Goal: Task Accomplishment & Management: Manage account settings

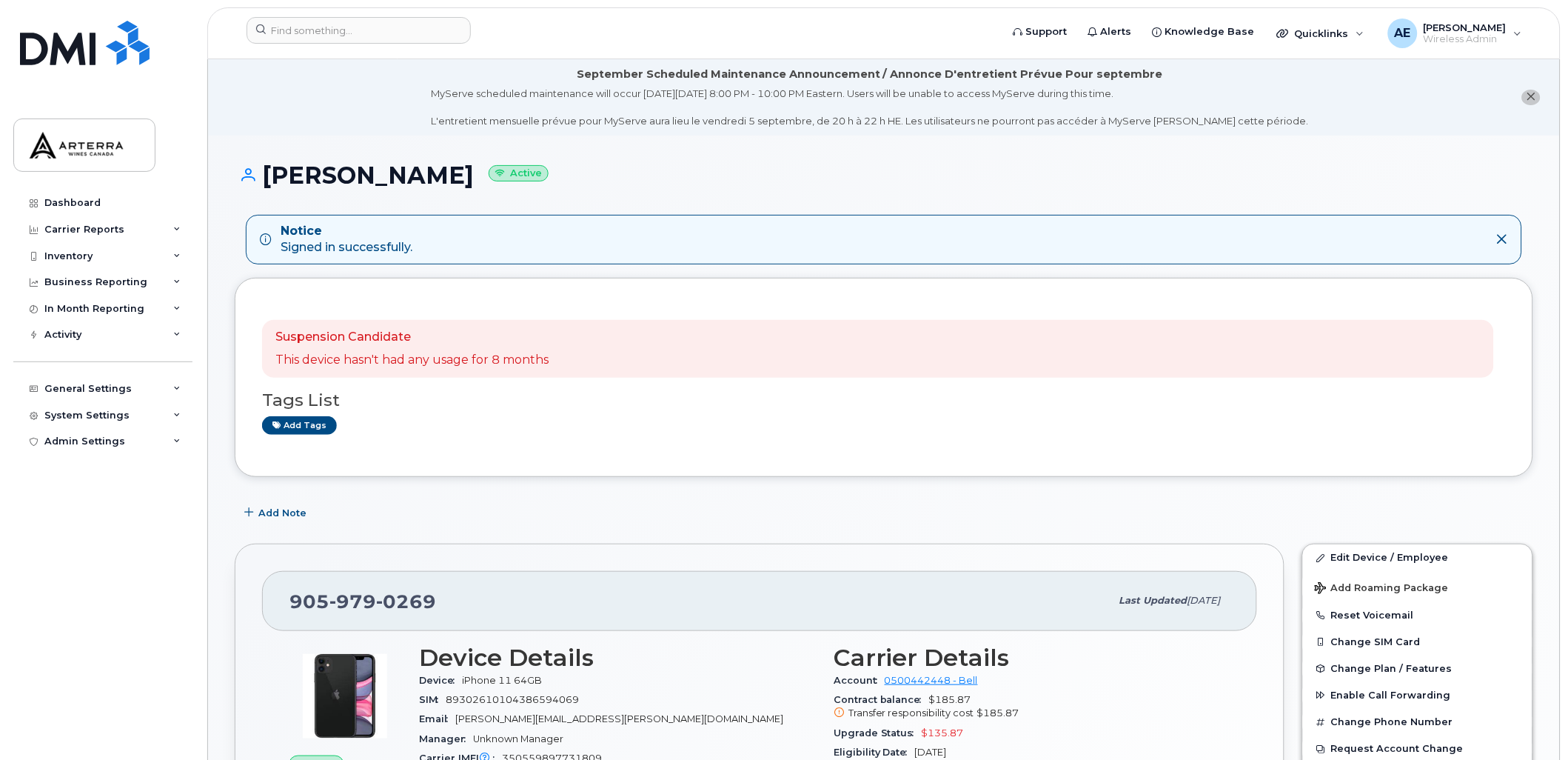
click at [1526, 98] on icon "close notification" at bounding box center [1531, 96] width 10 height 10
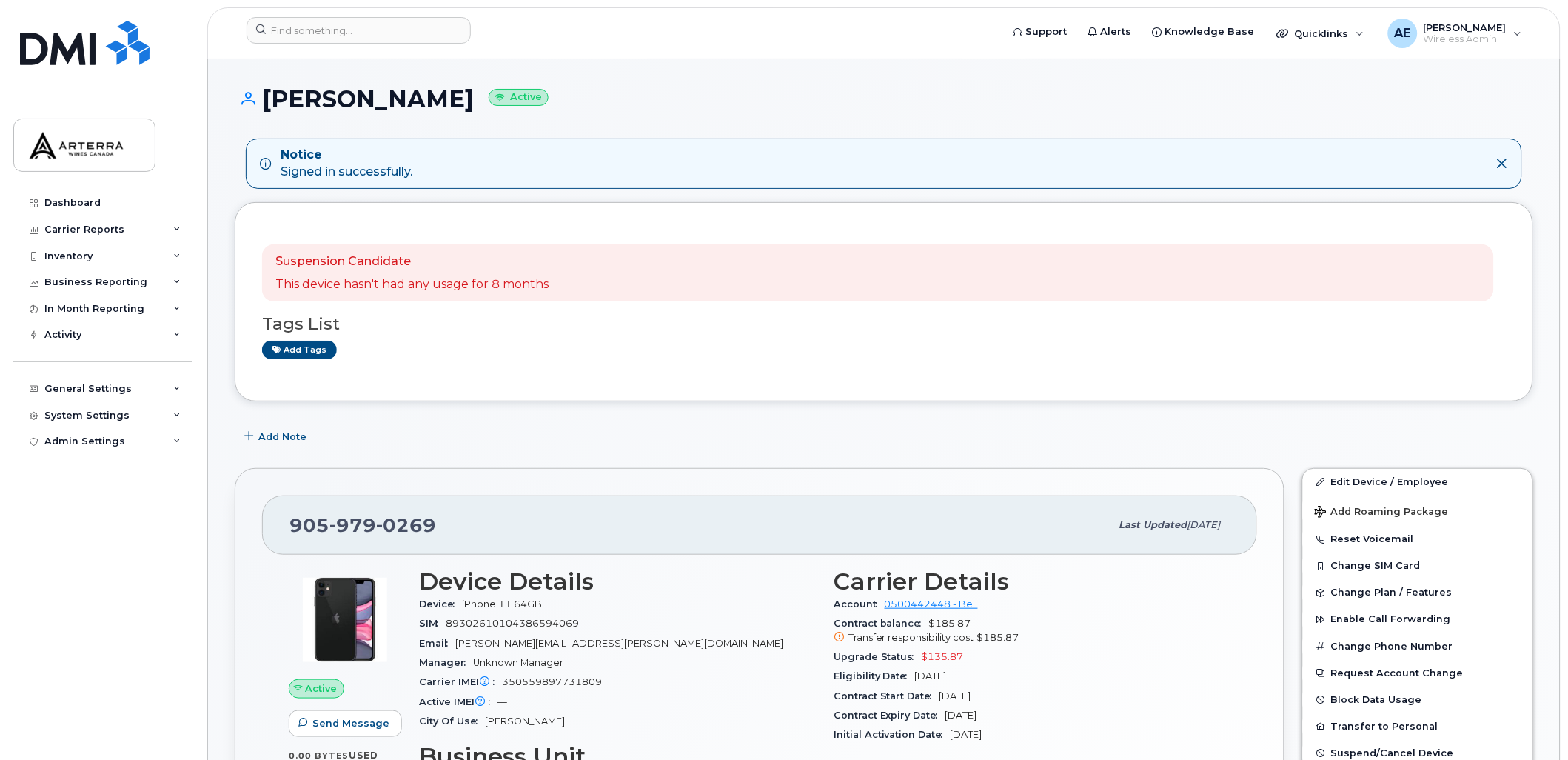
click at [1501, 159] on icon at bounding box center [1502, 164] width 12 height 12
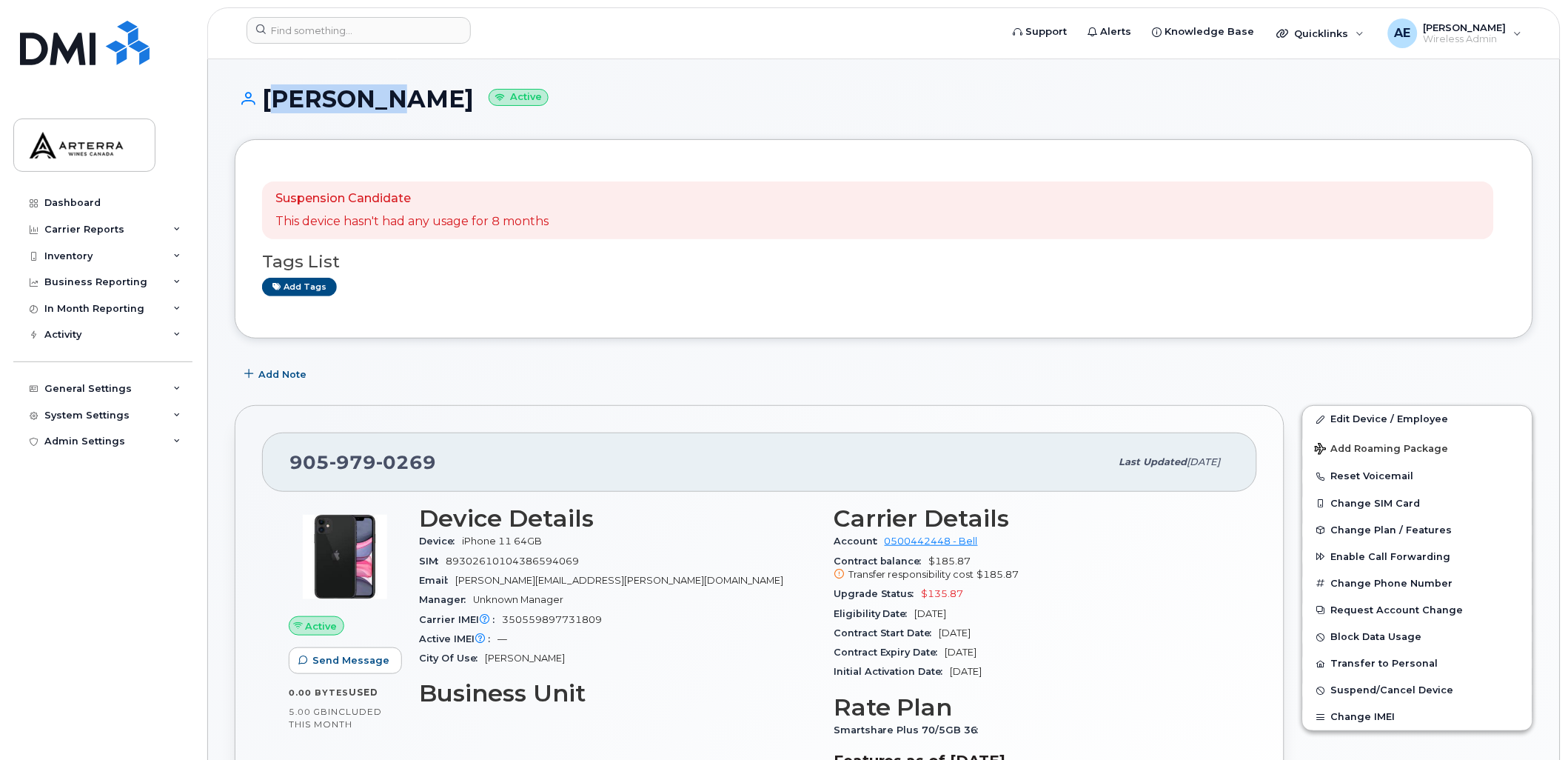
drag, startPoint x: 265, startPoint y: 93, endPoint x: 354, endPoint y: 104, distance: 89.7
click at [354, 104] on h1 "Brett Jeffrey Active" at bounding box center [884, 99] width 1298 height 26
drag, startPoint x: 291, startPoint y: 456, endPoint x: 438, endPoint y: 464, distance: 147.2
click at [438, 464] on div "[PHONE_NUMBER]" at bounding box center [700, 462] width 821 height 31
drag, startPoint x: 438, startPoint y: 464, endPoint x: 424, endPoint y: 461, distance: 14.3
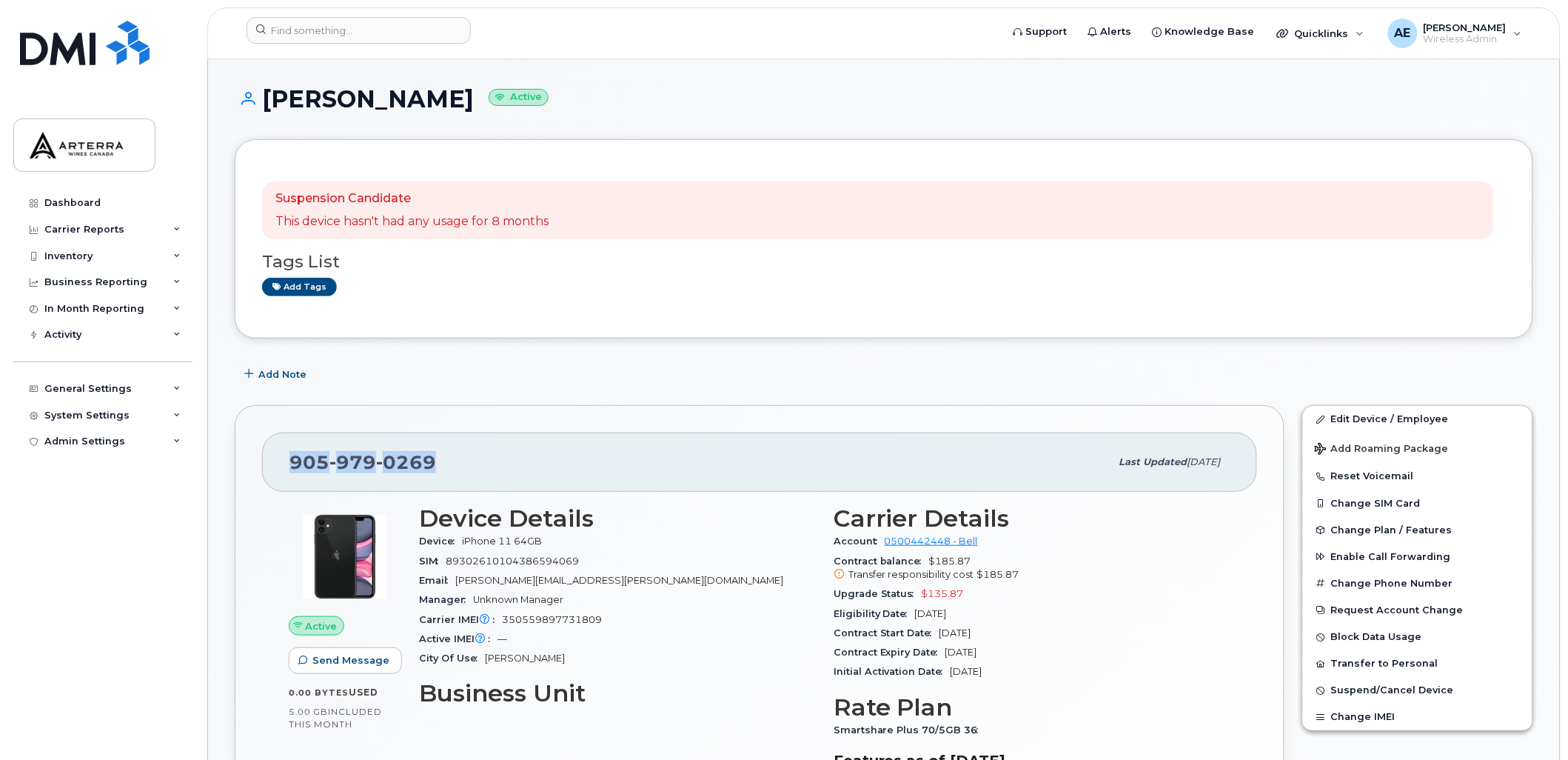
copy span "905 979 0269"
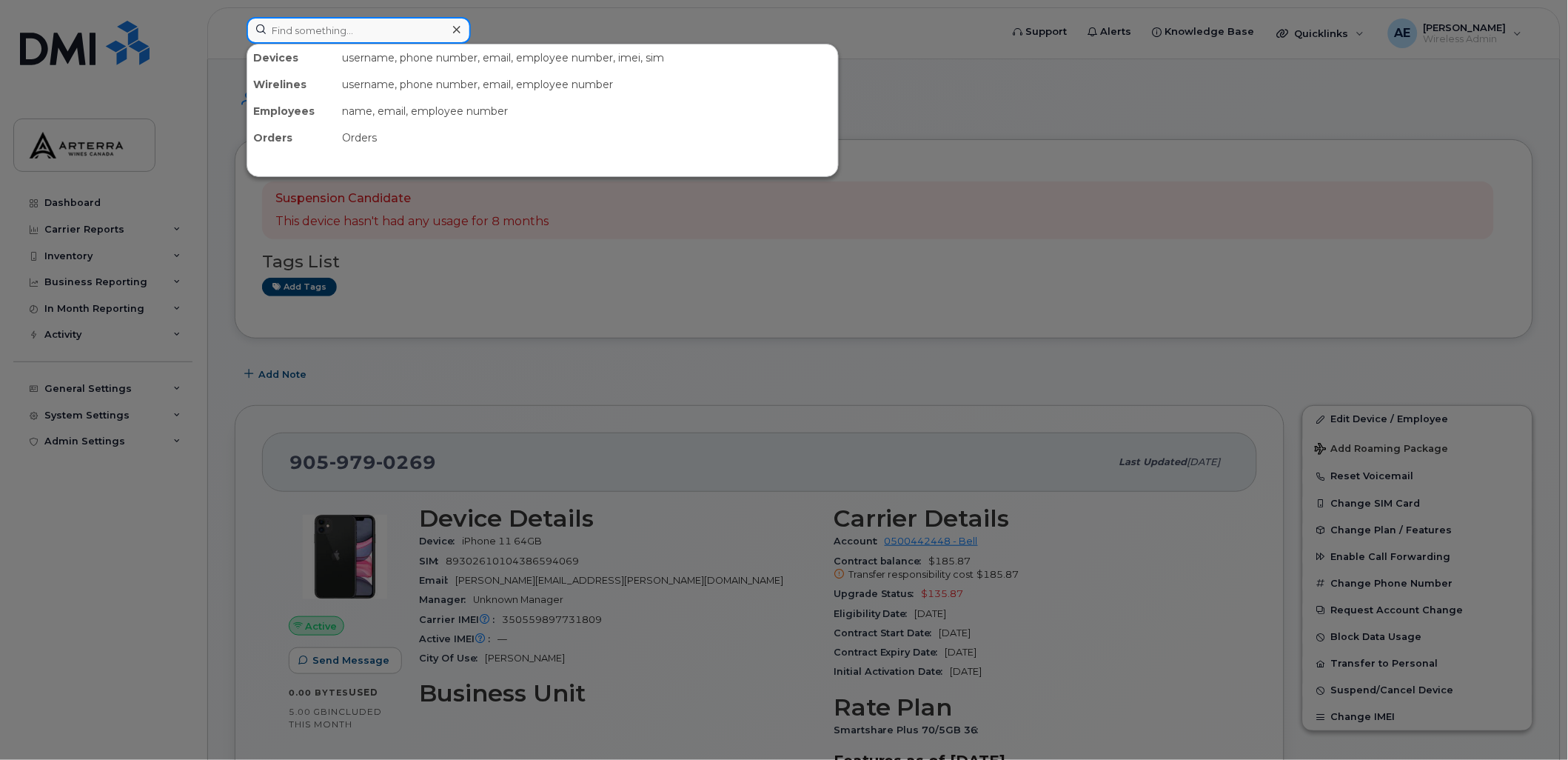
click at [398, 32] on input at bounding box center [358, 30] width 224 height 27
paste input "4374257540"
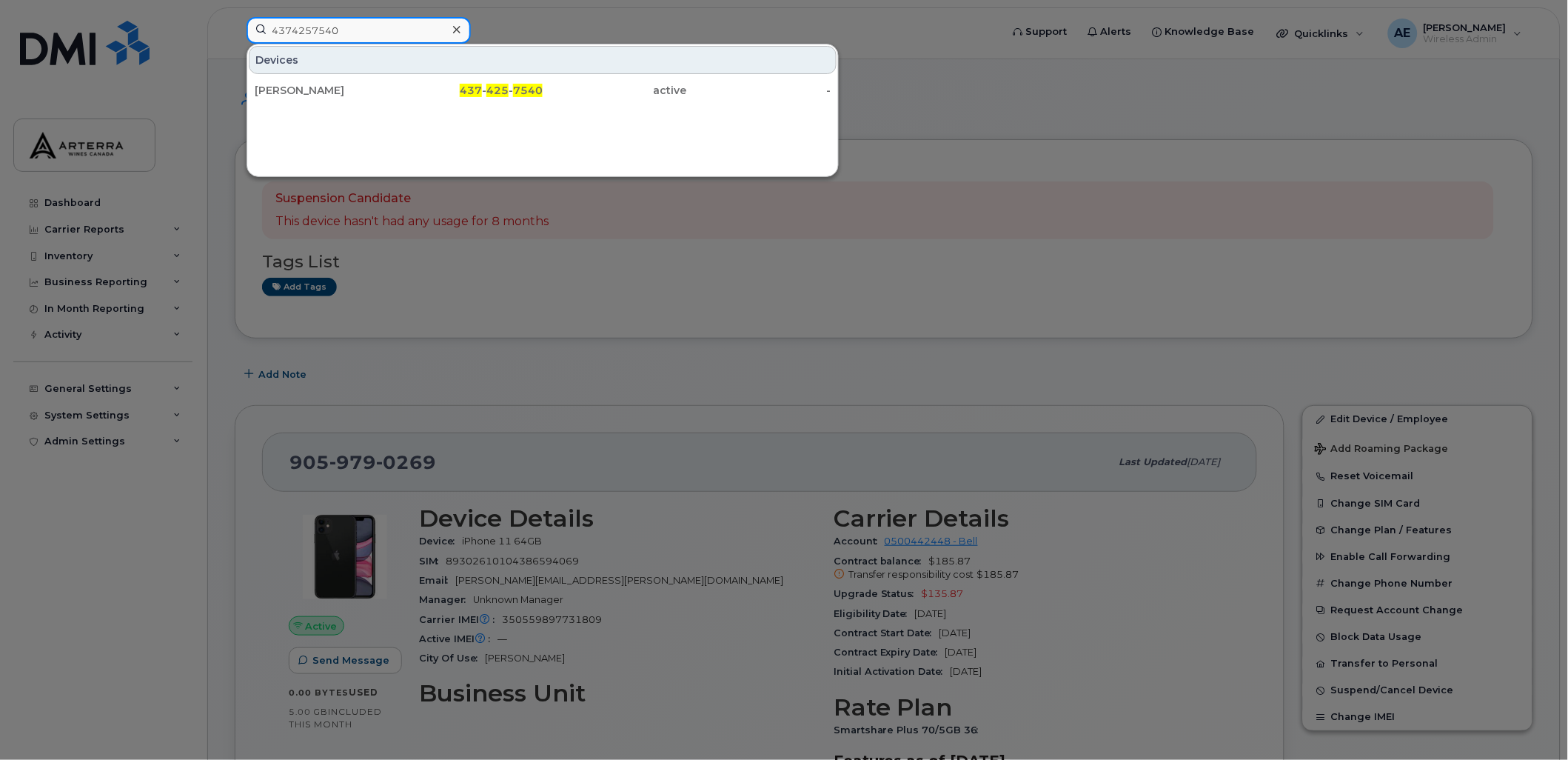
type input "4374257540"
click at [707, 19] on div at bounding box center [784, 380] width 1568 height 760
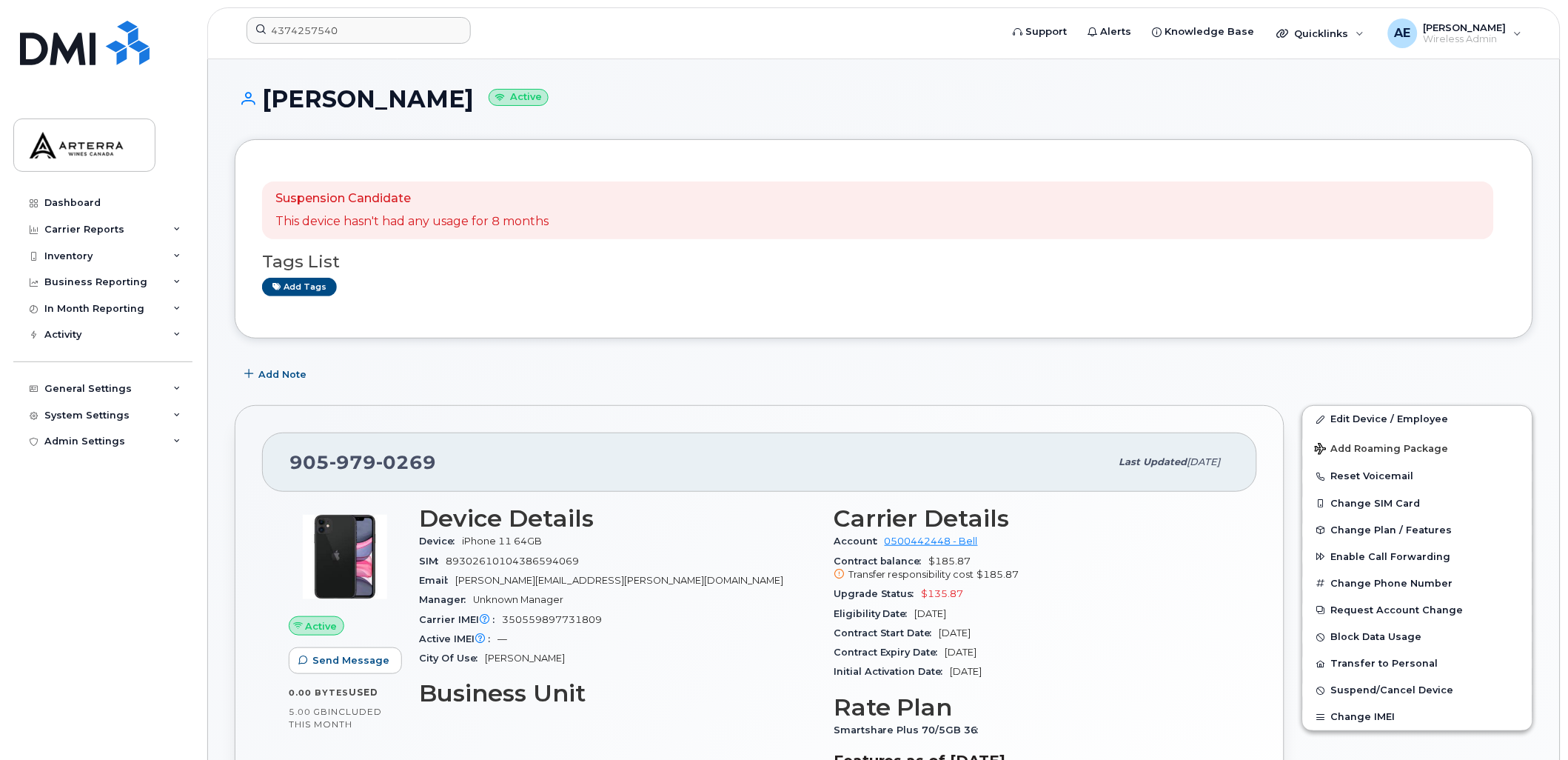
drag, startPoint x: 267, startPoint y: 92, endPoint x: 411, endPoint y: 94, distance: 144.0
click at [411, 94] on h1 "Brett Jeffrey Active" at bounding box center [884, 99] width 1298 height 26
copy h1 "Brett Jeffrey"
click at [398, 459] on span "0269" at bounding box center [405, 462] width 60 height 23
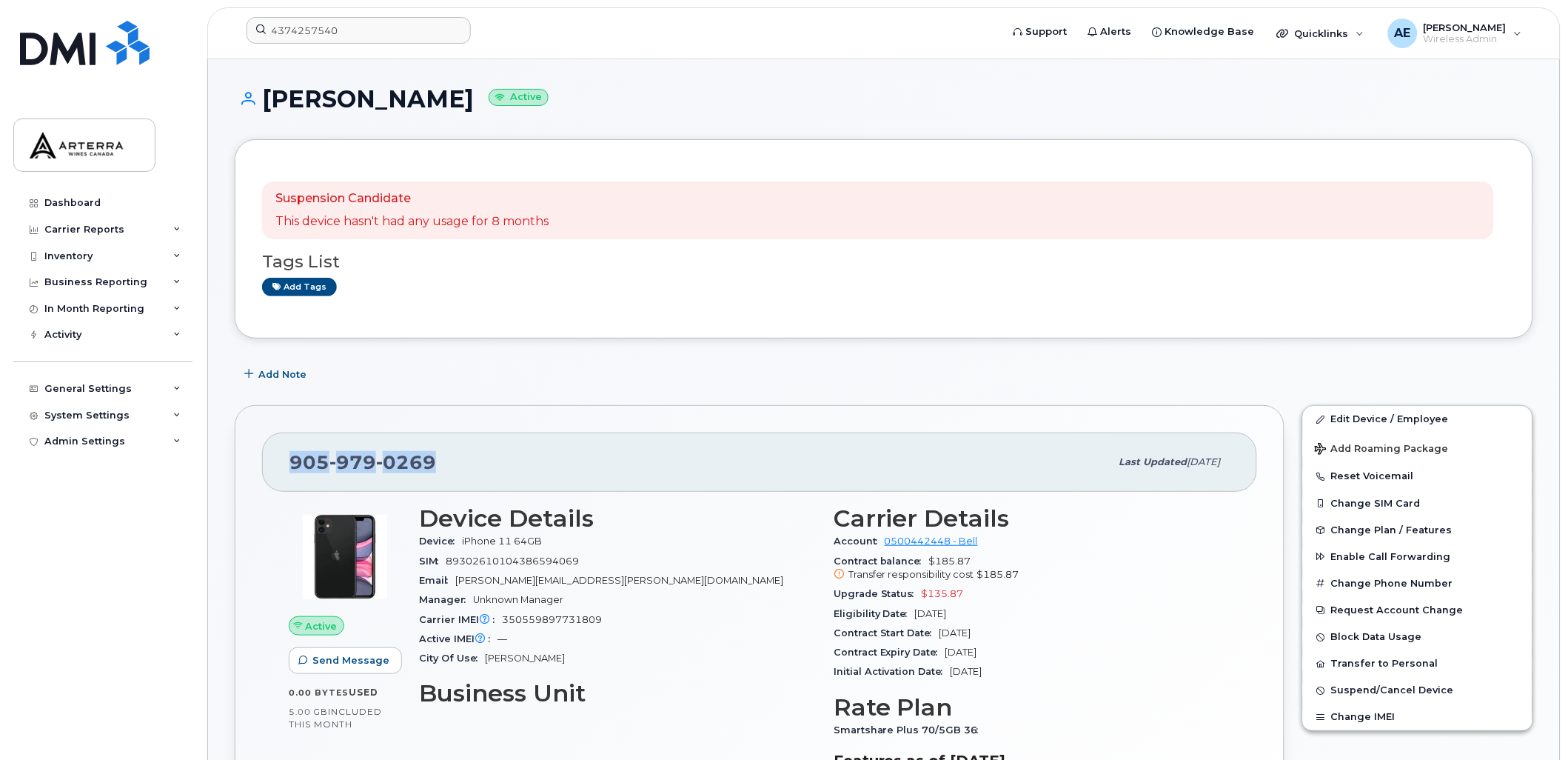
click at [398, 459] on span "0269" at bounding box center [405, 462] width 60 height 23
copy span "905 979 0269"
drag, startPoint x: 263, startPoint y: 99, endPoint x: 424, endPoint y: 111, distance: 161.4
click at [424, 111] on div "Brett Jeffrey Active" at bounding box center [884, 112] width 1298 height 52
drag, startPoint x: 424, startPoint y: 111, endPoint x: 404, endPoint y: 98, distance: 23.9
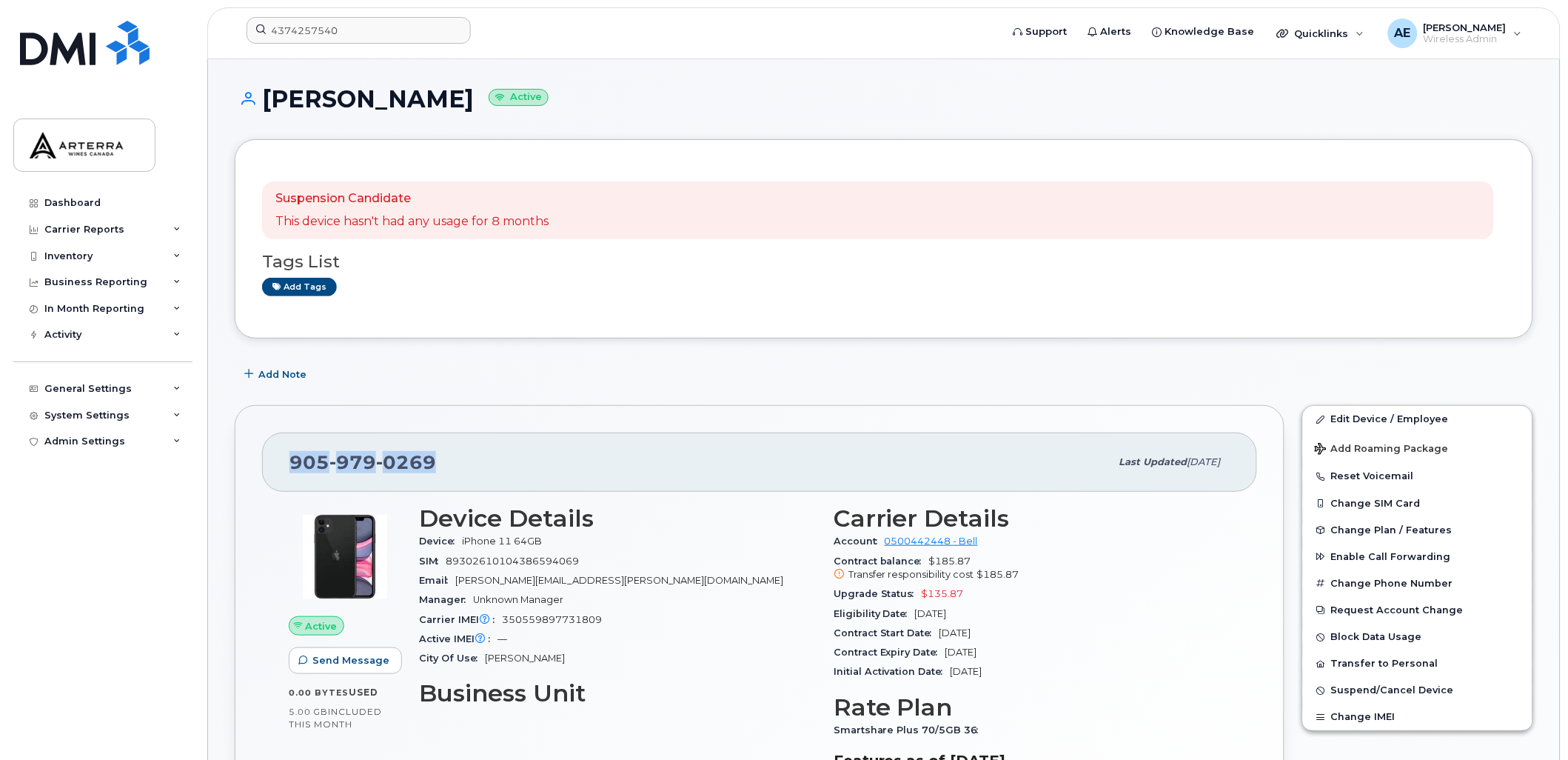
copy h1 "Brett Jeffrey"
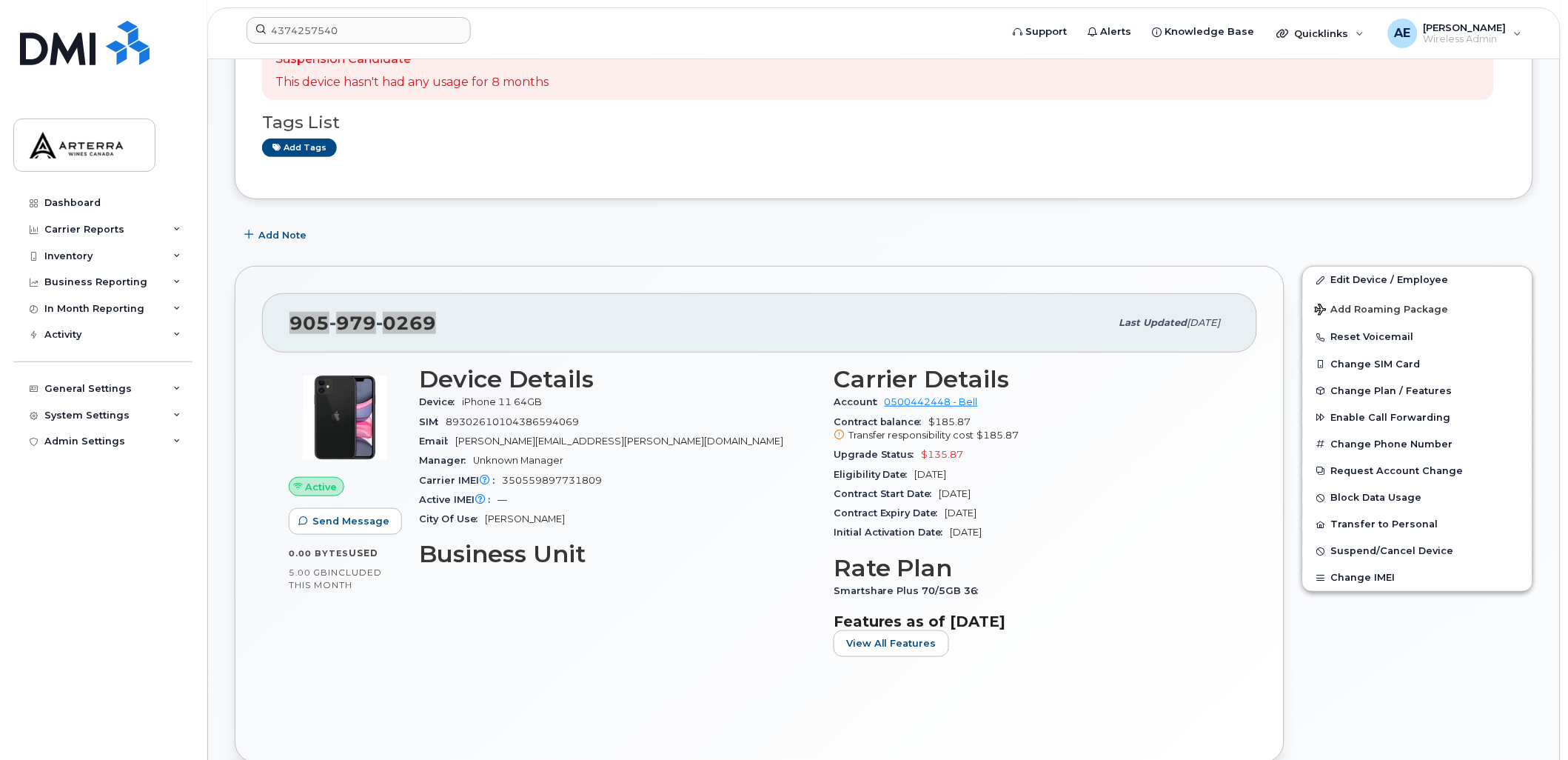
scroll to position [165, 0]
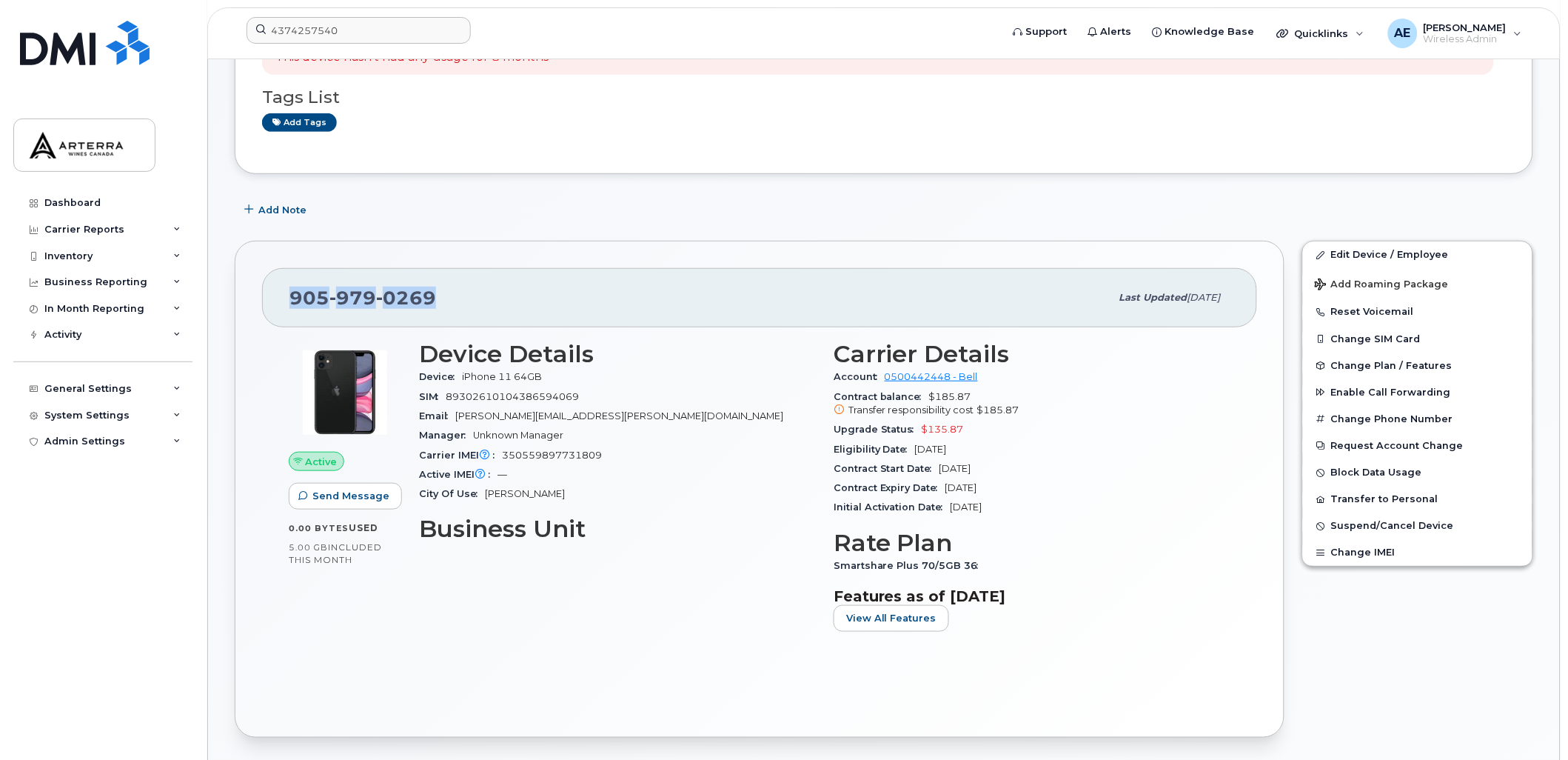
drag, startPoint x: 949, startPoint y: 484, endPoint x: 1024, endPoint y: 488, distance: 75.1
click at [1024, 488] on div "Contract Expiry Date Mar 08, 2026" at bounding box center [1032, 488] width 397 height 19
drag, startPoint x: 1024, startPoint y: 488, endPoint x: 1002, endPoint y: 484, distance: 22.4
copy span "Mar 08, 2026"
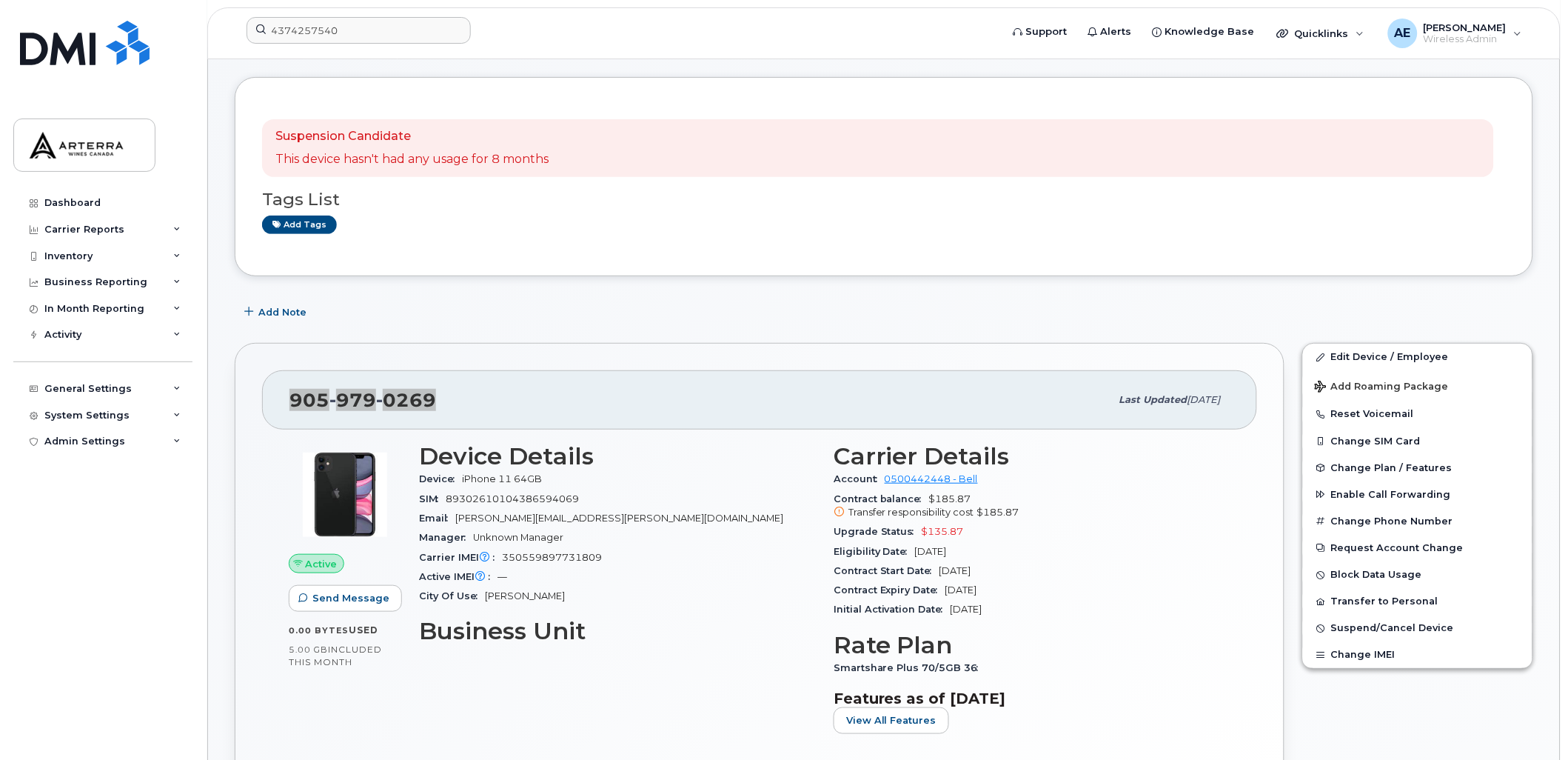
scroll to position [0, 0]
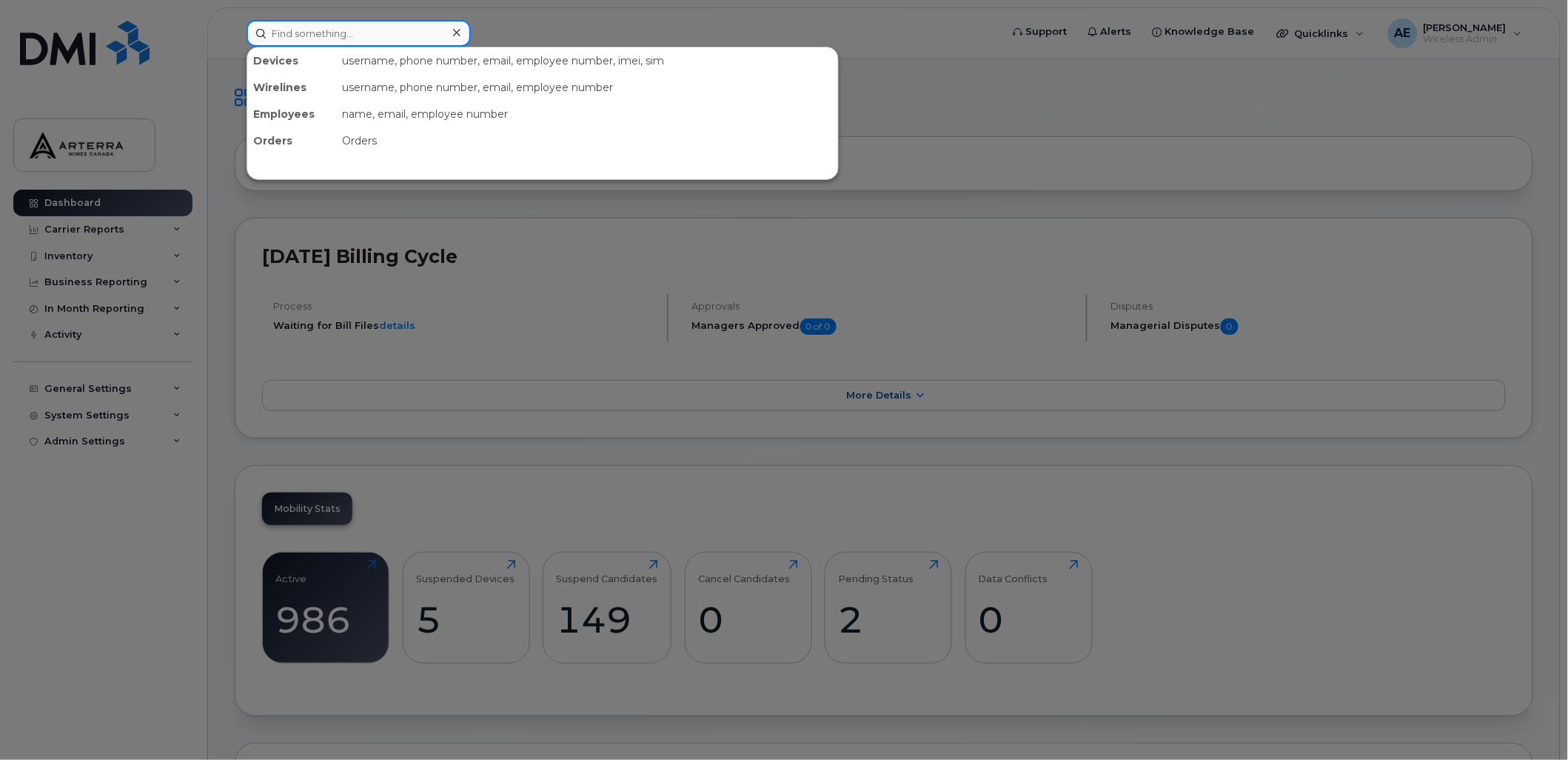
click at [396, 33] on input at bounding box center [358, 33] width 224 height 27
paste input "9059790269"
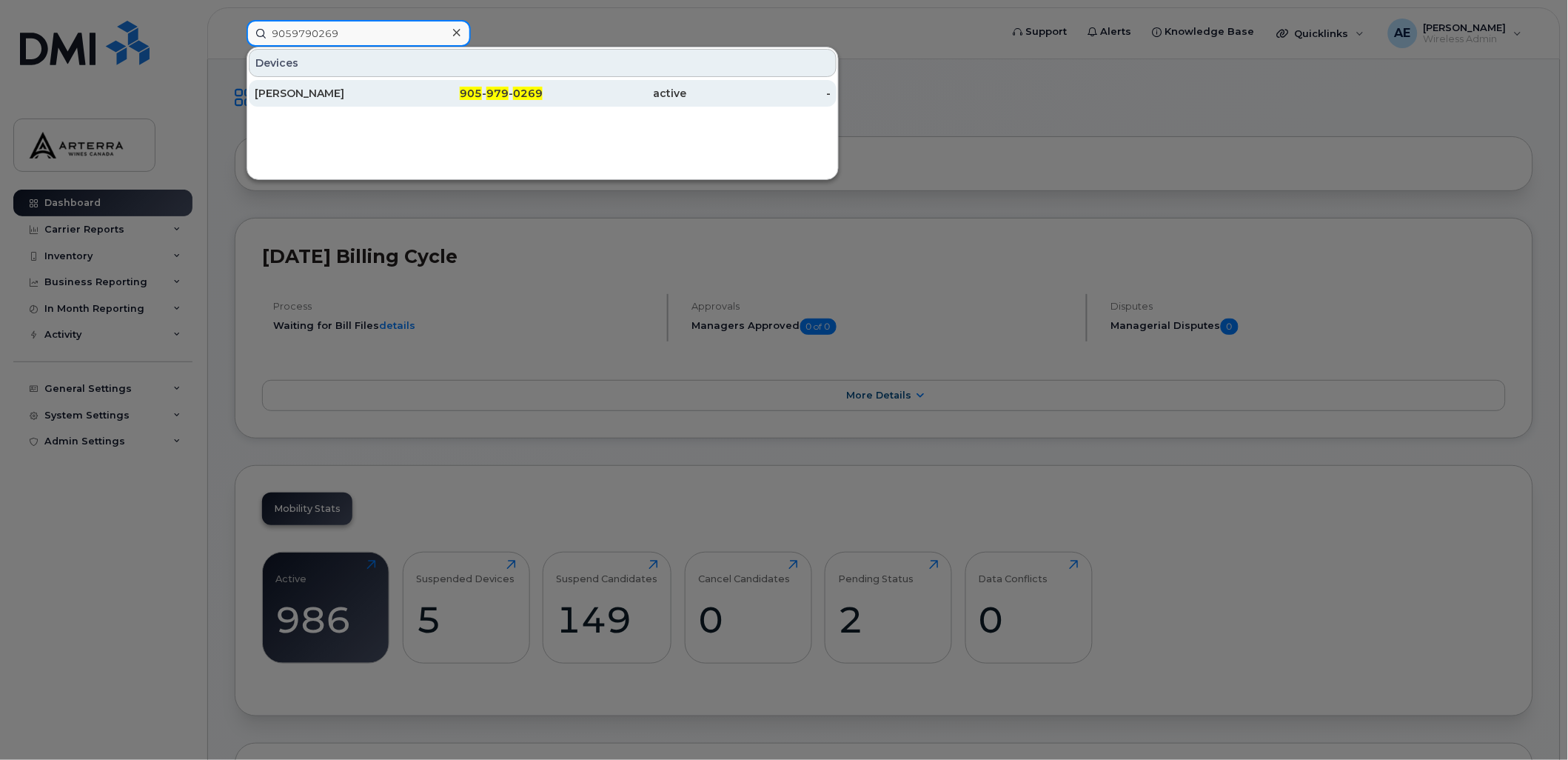
type input "9059790269"
click at [297, 92] on div "[PERSON_NAME]" at bounding box center [327, 93] width 144 height 15
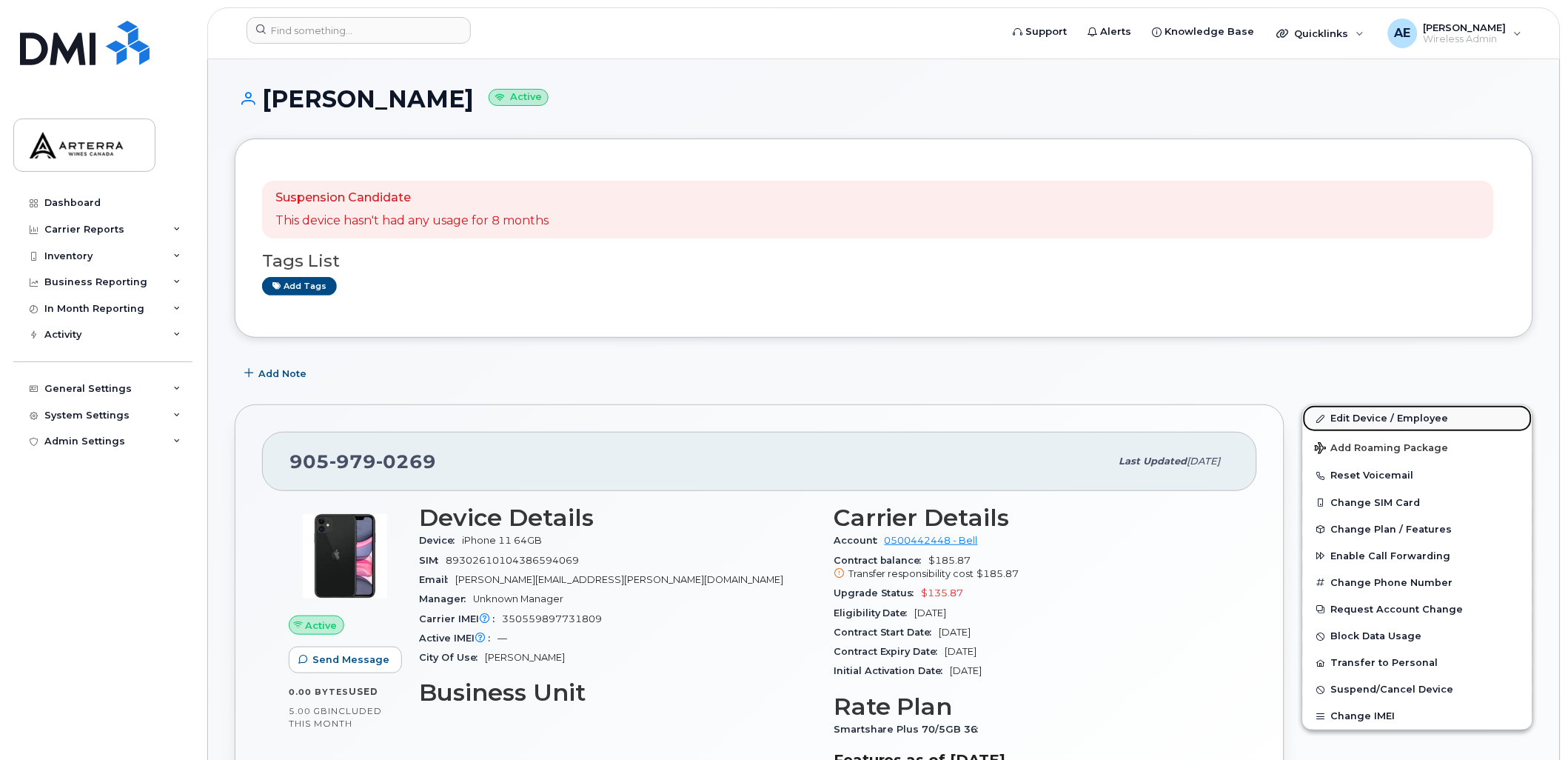
click at [1393, 416] on link "Edit Device / Employee" at bounding box center [1417, 418] width 230 height 27
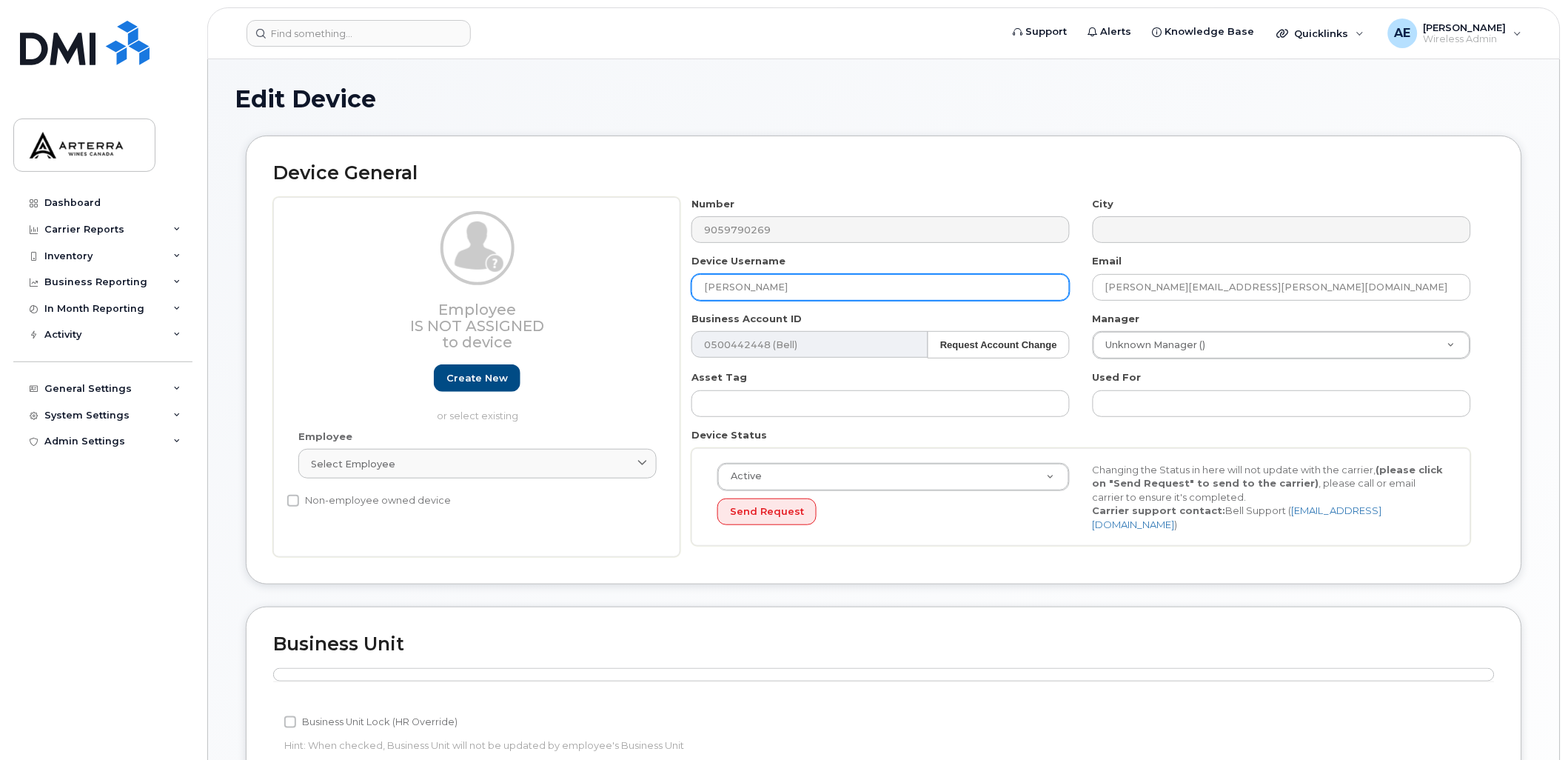
click at [824, 285] on input "[PERSON_NAME]" at bounding box center [881, 287] width 379 height 27
click at [771, 282] on input "[PERSON_NAME]" at bounding box center [881, 287] width 379 height 27
drag, startPoint x: 771, startPoint y: 286, endPoint x: 700, endPoint y: 286, distance: 71.0
click at [700, 286] on input "Brett Jeffrey" at bounding box center [881, 287] width 379 height 27
type input "Ц"
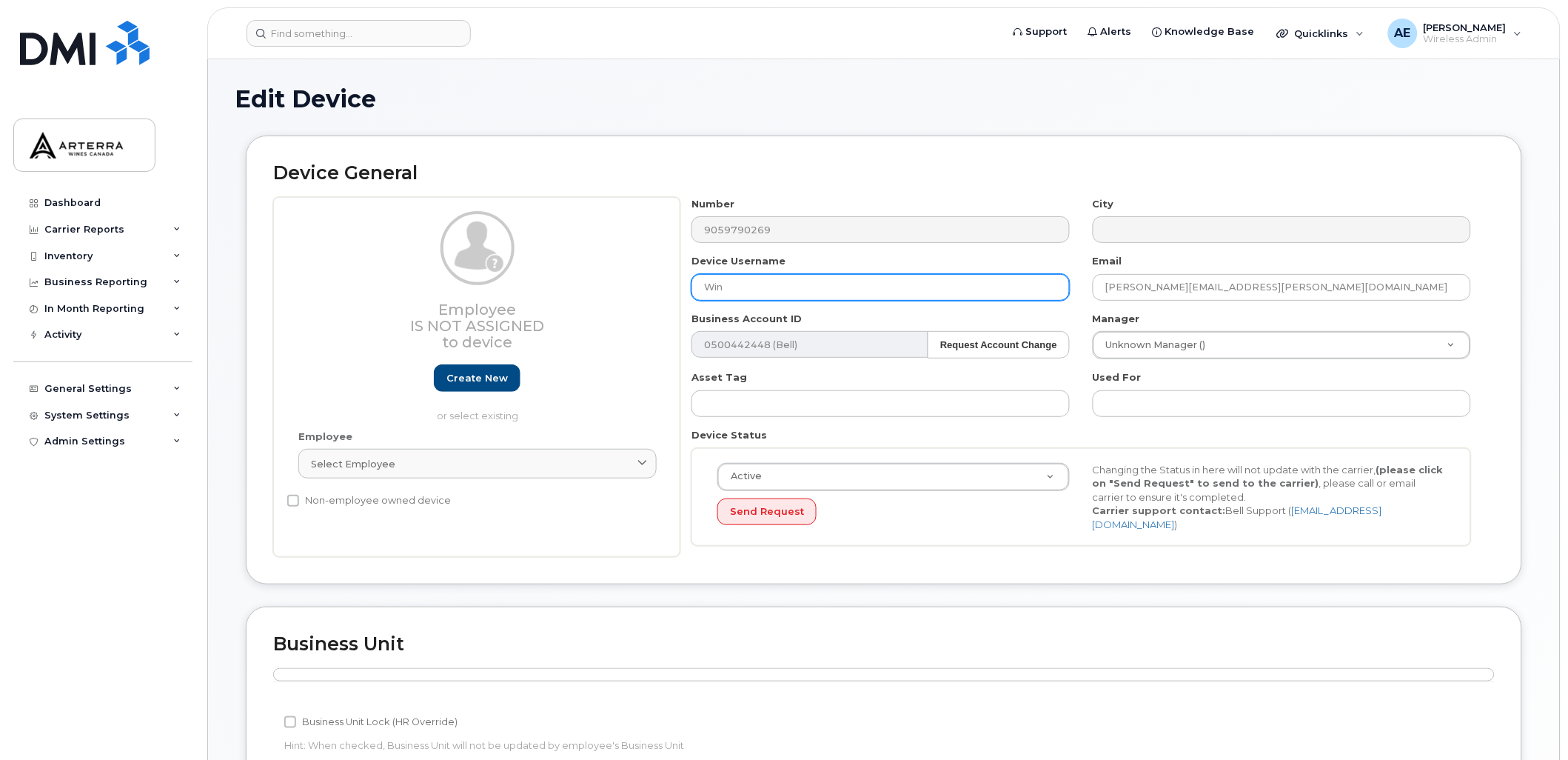
type input "Wine Rack 363"
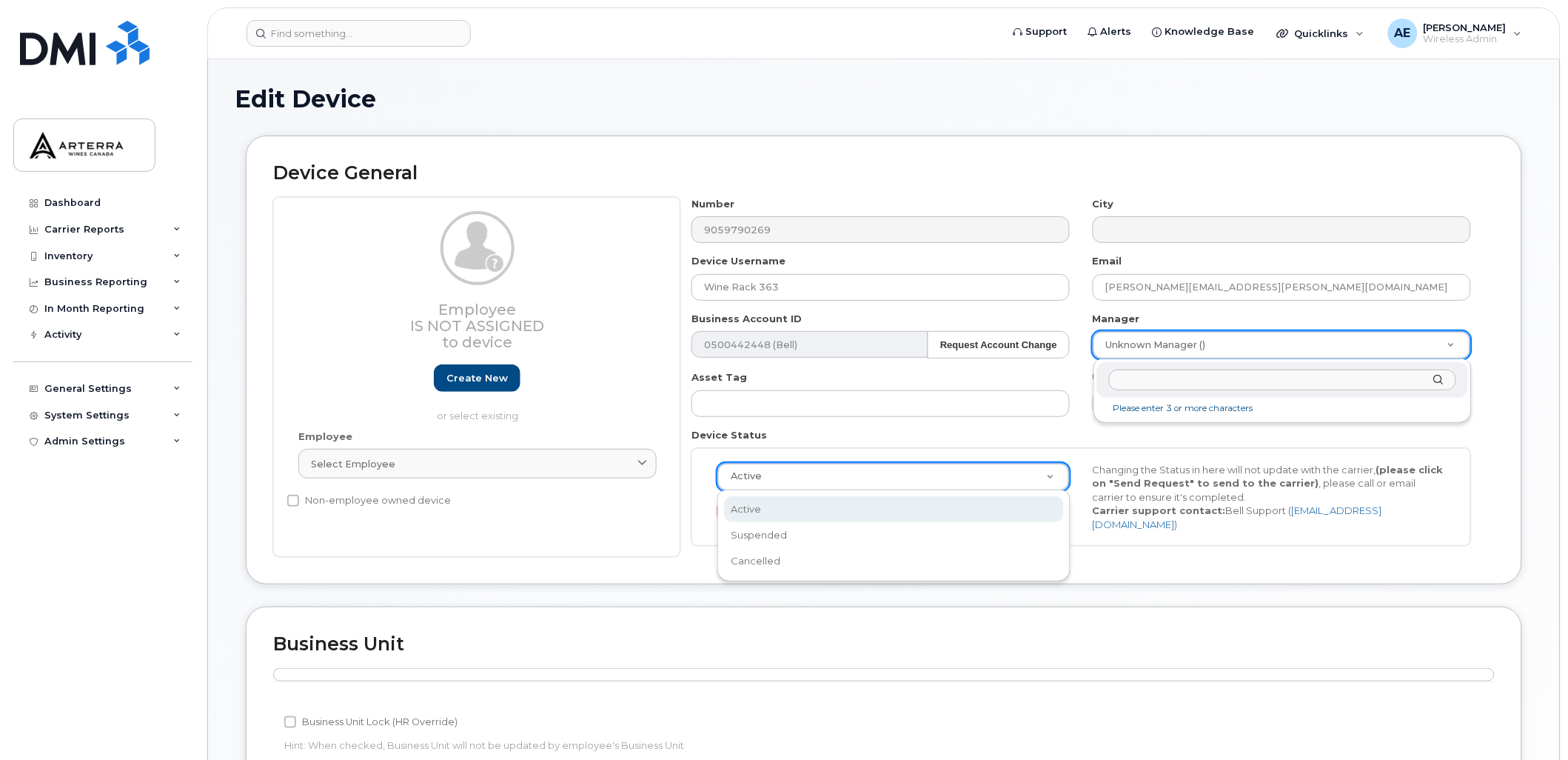
drag, startPoint x: 785, startPoint y: 470, endPoint x: 792, endPoint y: 460, distance: 12.2
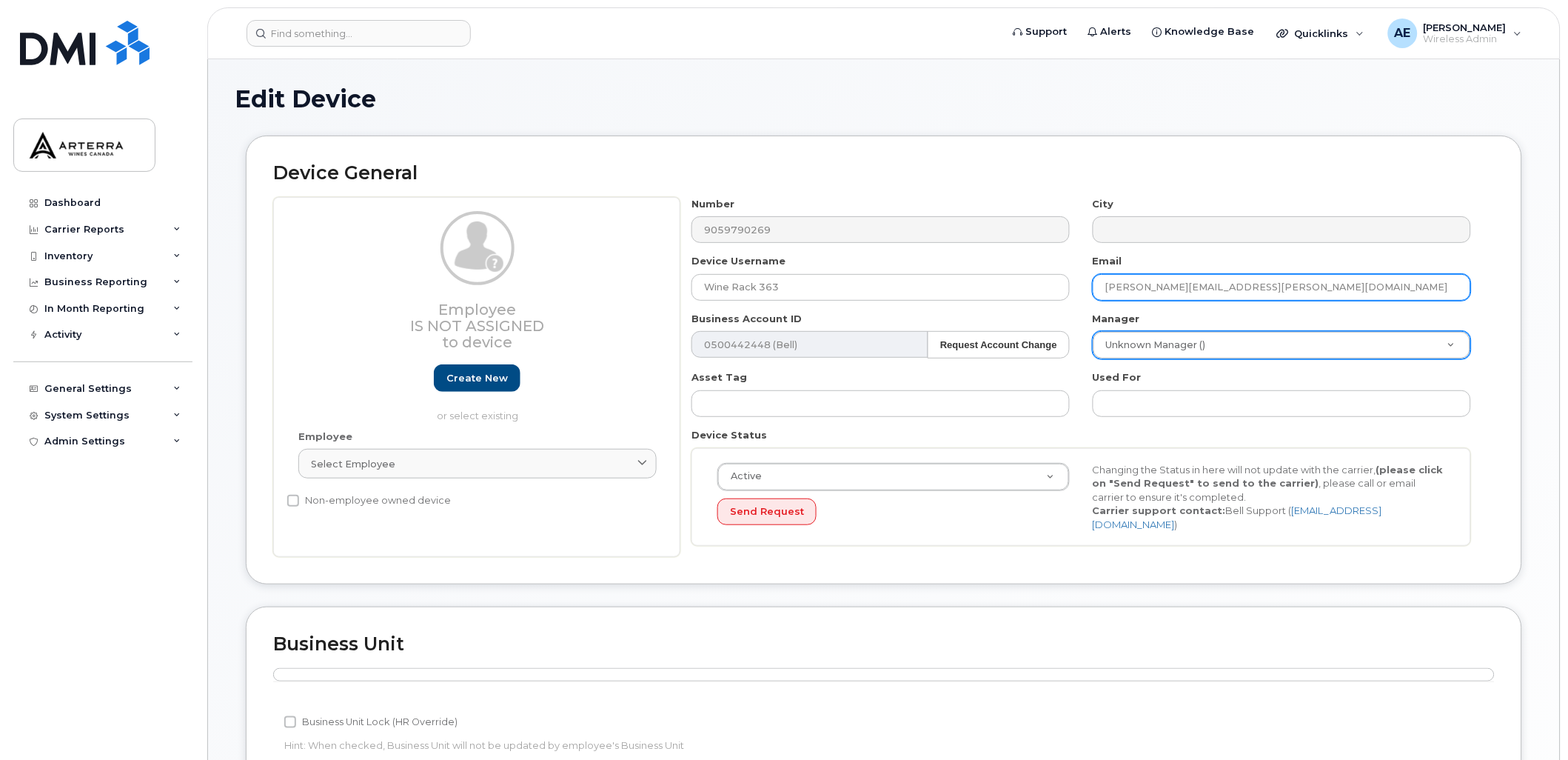
drag, startPoint x: 1278, startPoint y: 278, endPoint x: 1073, endPoint y: 290, distance: 205.4
click at [1073, 290] on div "Number 9059790269 City Device Username Wine Rack 363 Email brett.jeffrey@arterr…" at bounding box center [1082, 377] width 802 height 360
type input "[PERSON_NAME][EMAIL_ADDRESS][PERSON_NAME][DOMAIN_NAME]"
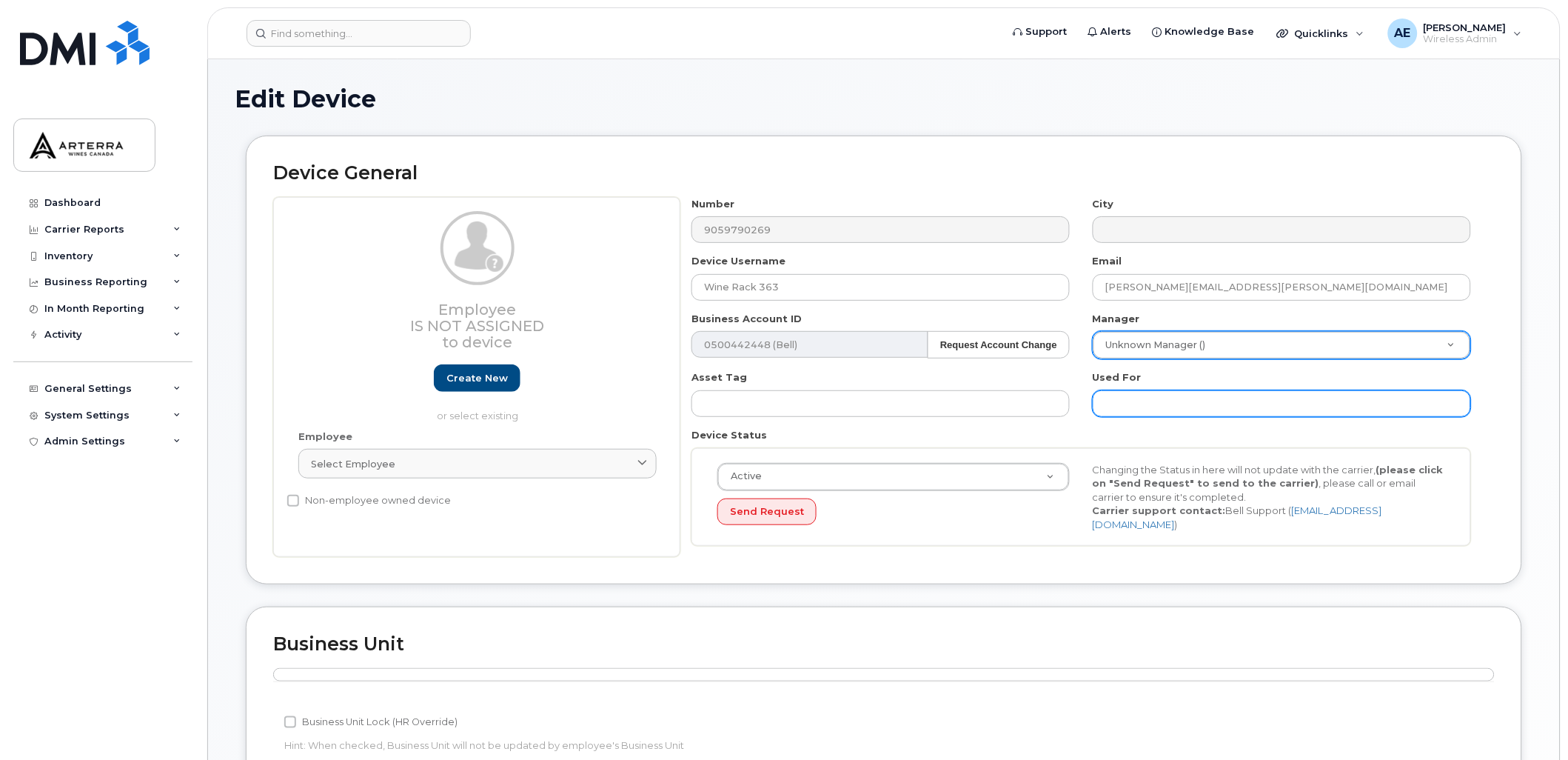
click at [1155, 401] on input "text" at bounding box center [1282, 403] width 379 height 27
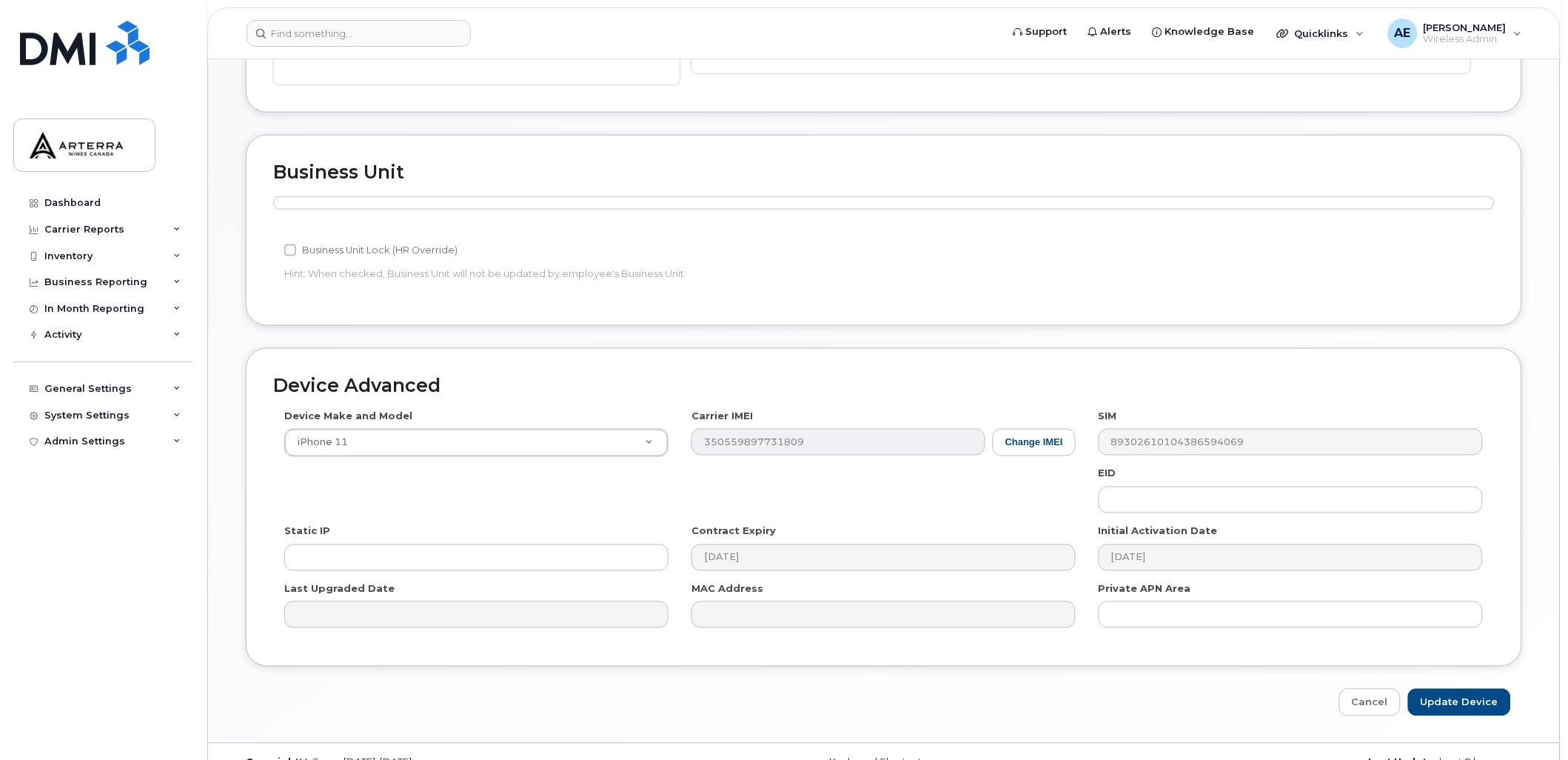
scroll to position [497, 0]
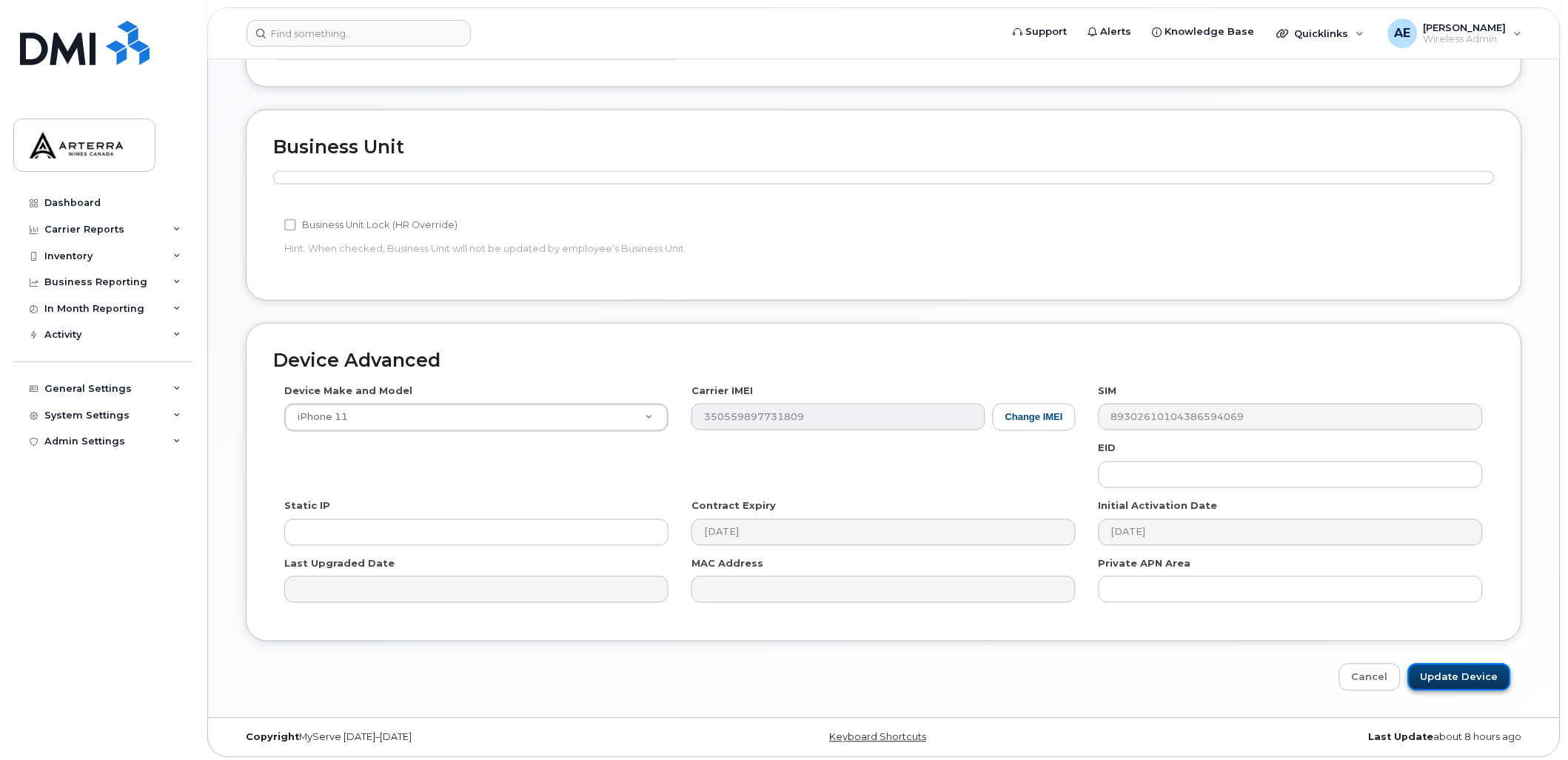
click at [1470, 671] on input "Update Device" at bounding box center [1459, 676] width 103 height 27
type input "Saving..."
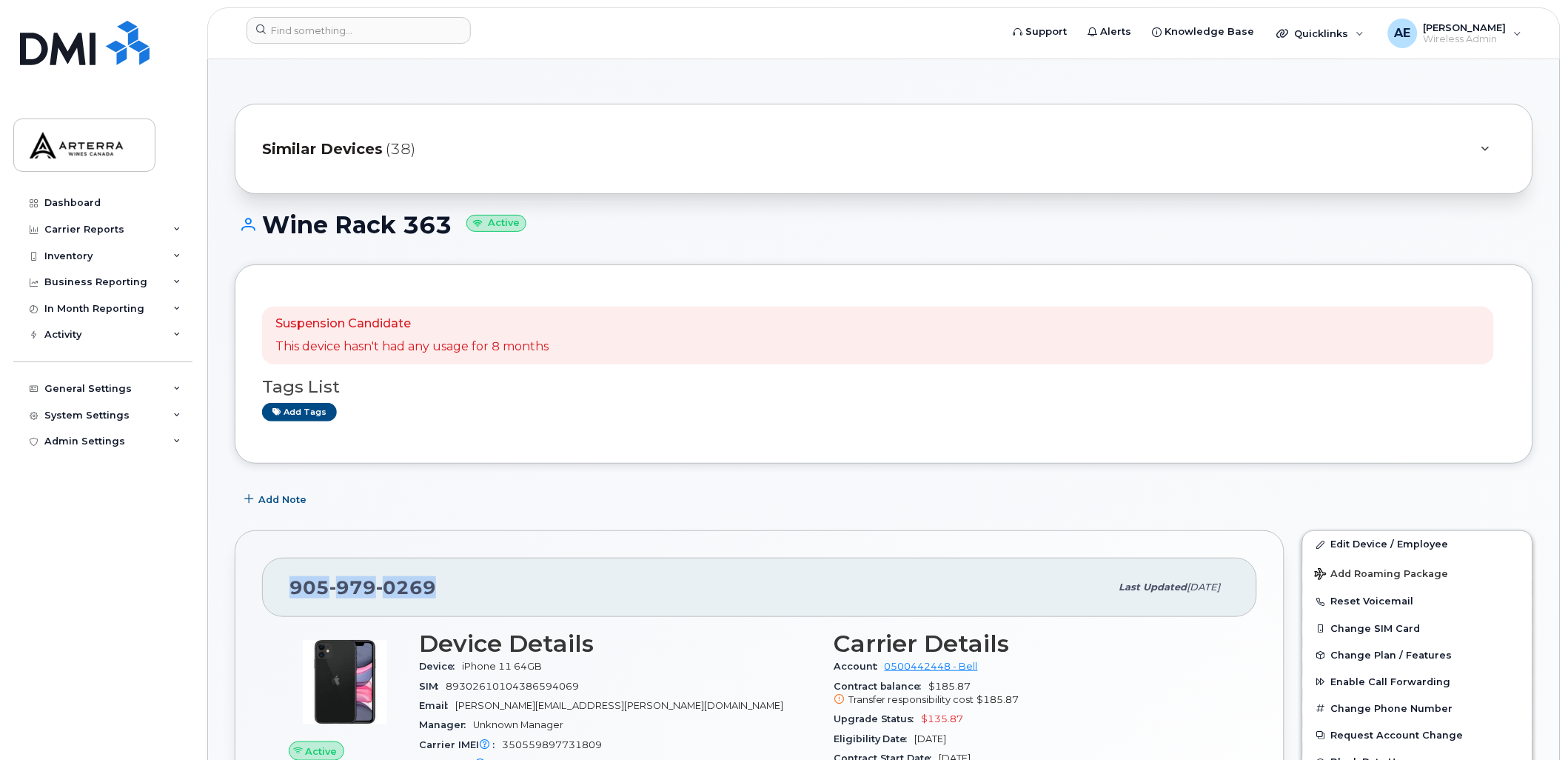
drag, startPoint x: 432, startPoint y: 578, endPoint x: 291, endPoint y: 581, distance: 141.0
click at [291, 581] on span "[PHONE_NUMBER]" at bounding box center [363, 588] width 146 height 23
drag, startPoint x: 291, startPoint y: 581, endPoint x: 300, endPoint y: 581, distance: 9.0
copy span "[PHONE_NUMBER]"
copy span "905 979 0269"
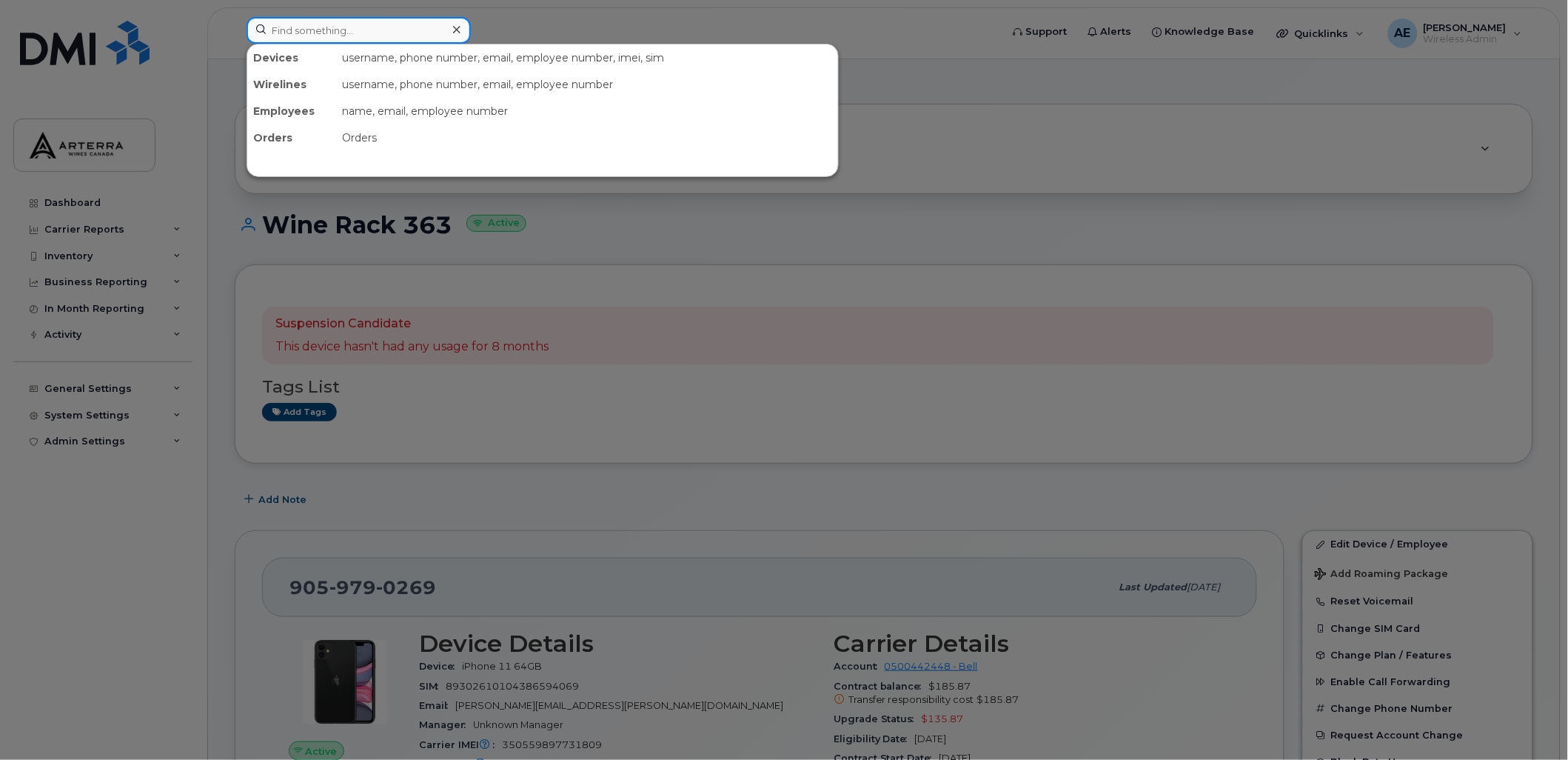
click at [385, 38] on input at bounding box center [358, 30] width 224 height 27
paste input "4383040957"
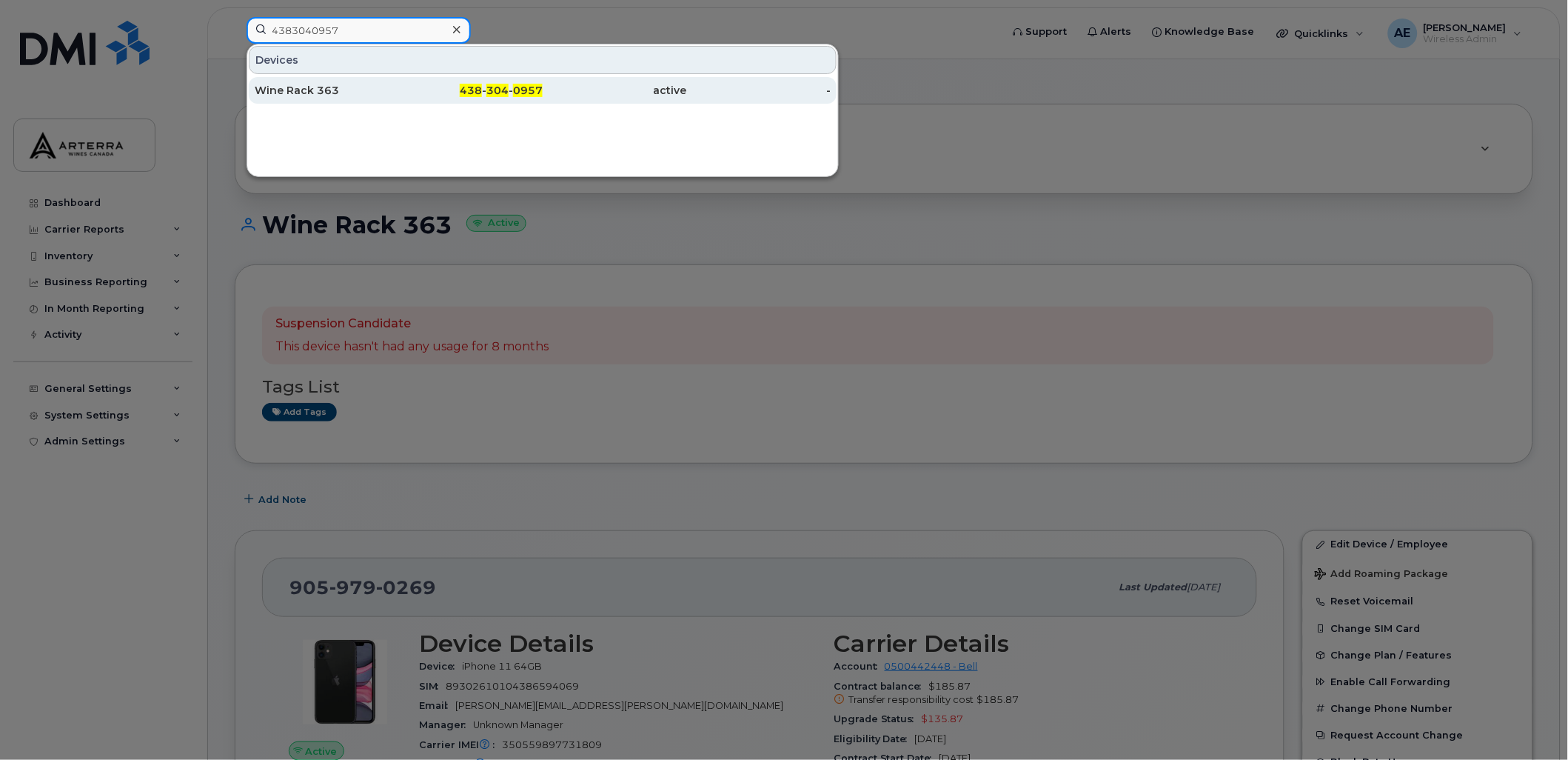
type input "4383040957"
click at [337, 85] on div "Wine Rack 363" at bounding box center [327, 90] width 144 height 15
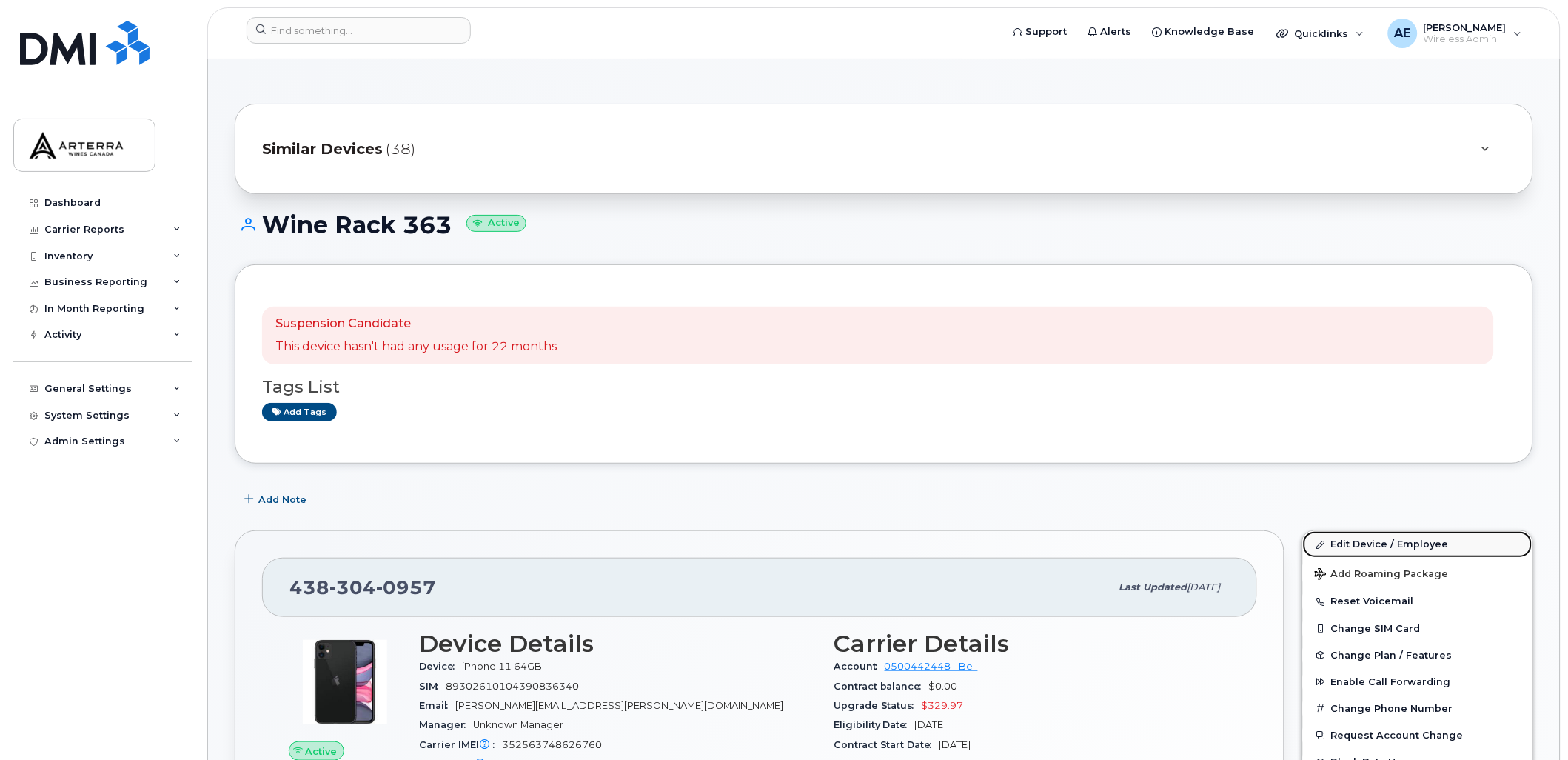
click at [1430, 544] on link "Edit Device / Employee" at bounding box center [1417, 544] width 230 height 27
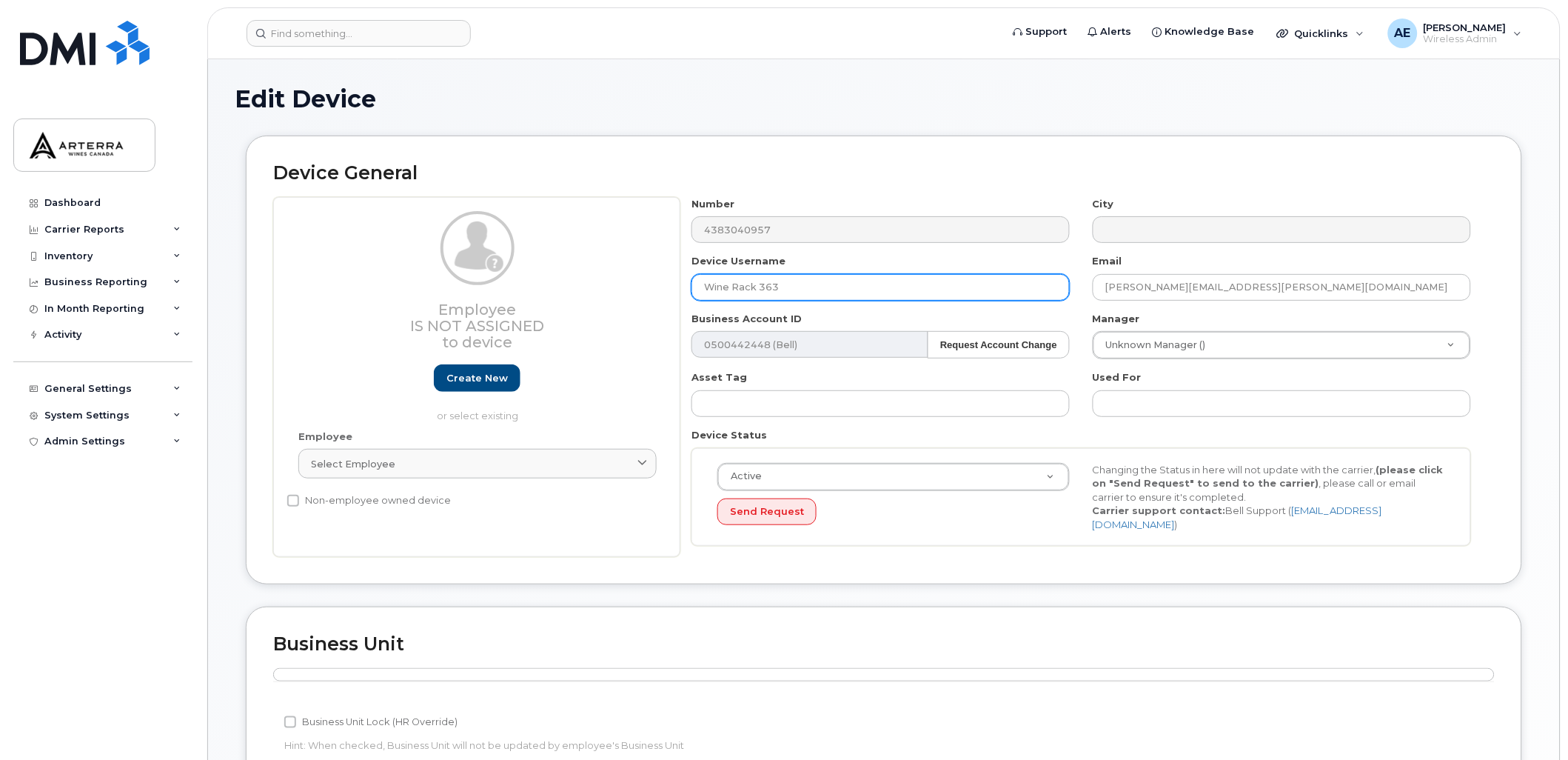
click at [830, 283] on input "Wine Rack 363" at bounding box center [881, 287] width 379 height 27
click at [818, 283] on input "Wine Rack 363" at bounding box center [881, 287] width 379 height 27
click at [793, 284] on input "Wine Rack 363" at bounding box center [881, 287] width 379 height 27
click at [851, 286] on input "Wine Rack 363" at bounding box center [881, 287] width 379 height 27
type input "Wine Rack 368"
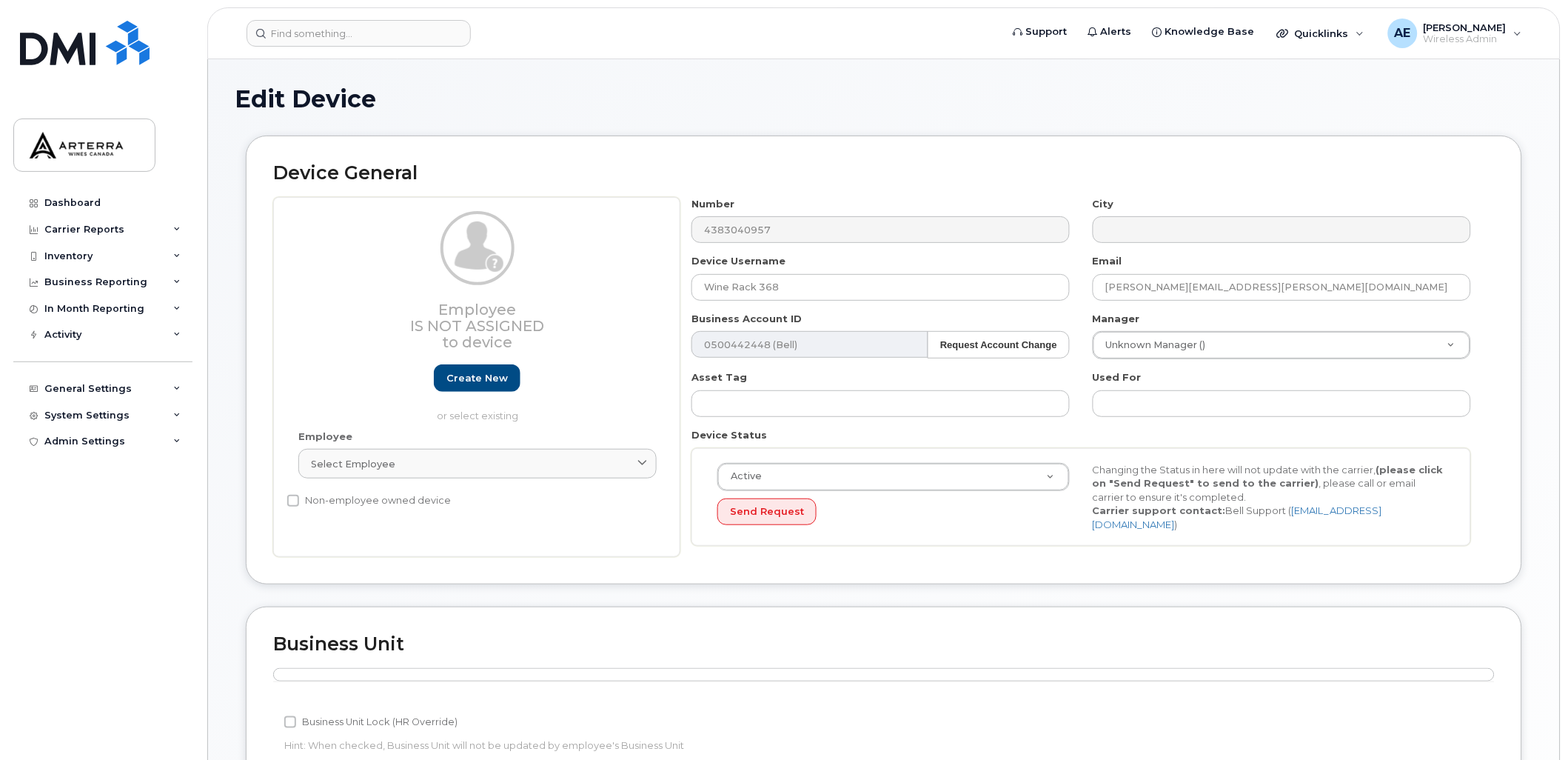
click at [845, 77] on div "Edit Device Device General Employee Is not assigned to device Create new or sel…" at bounding box center [883, 636] width 1351 height 1155
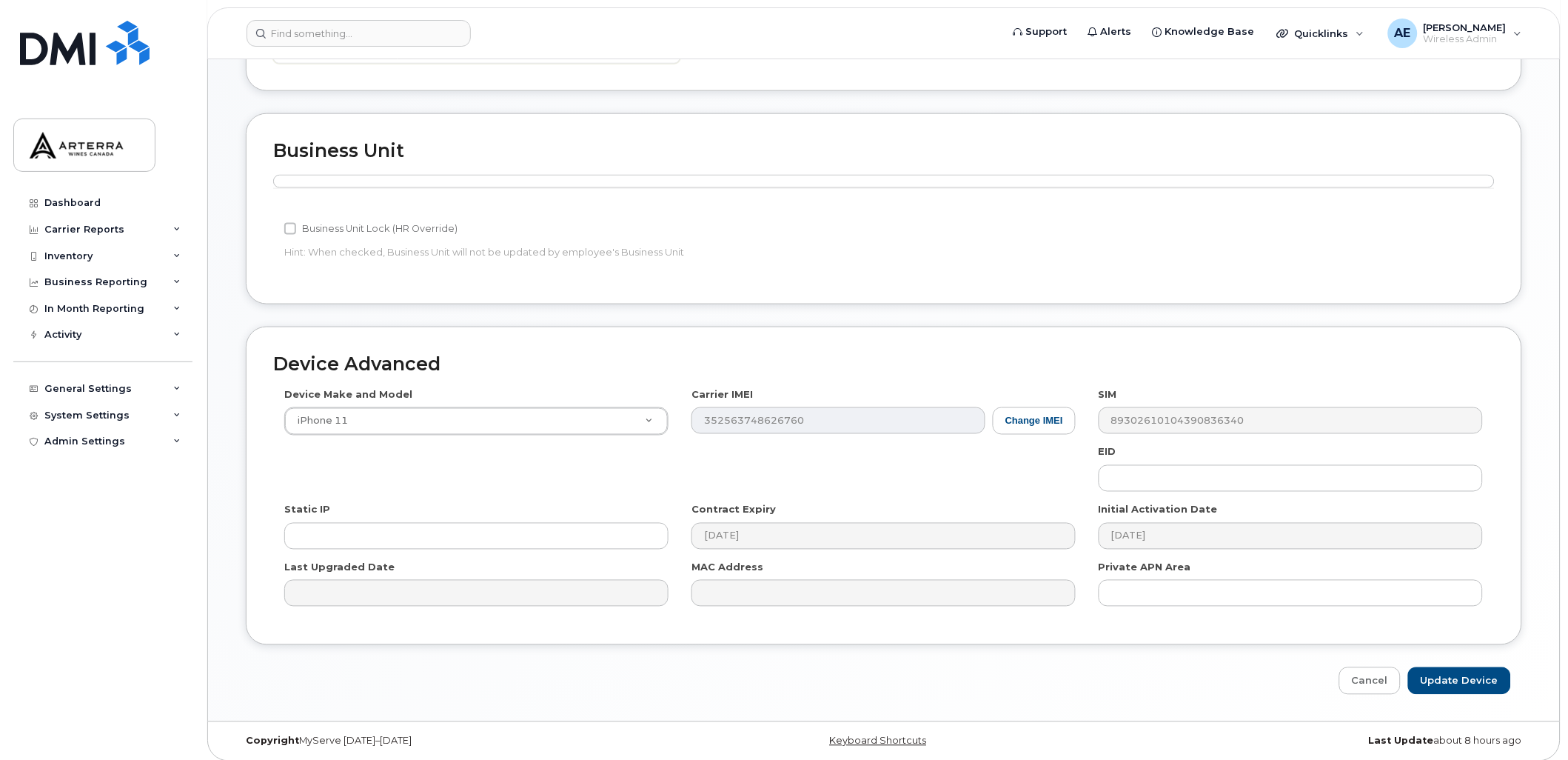
scroll to position [497, 0]
click at [1488, 676] on input "Update Device" at bounding box center [1459, 676] width 103 height 27
type input "Saving..."
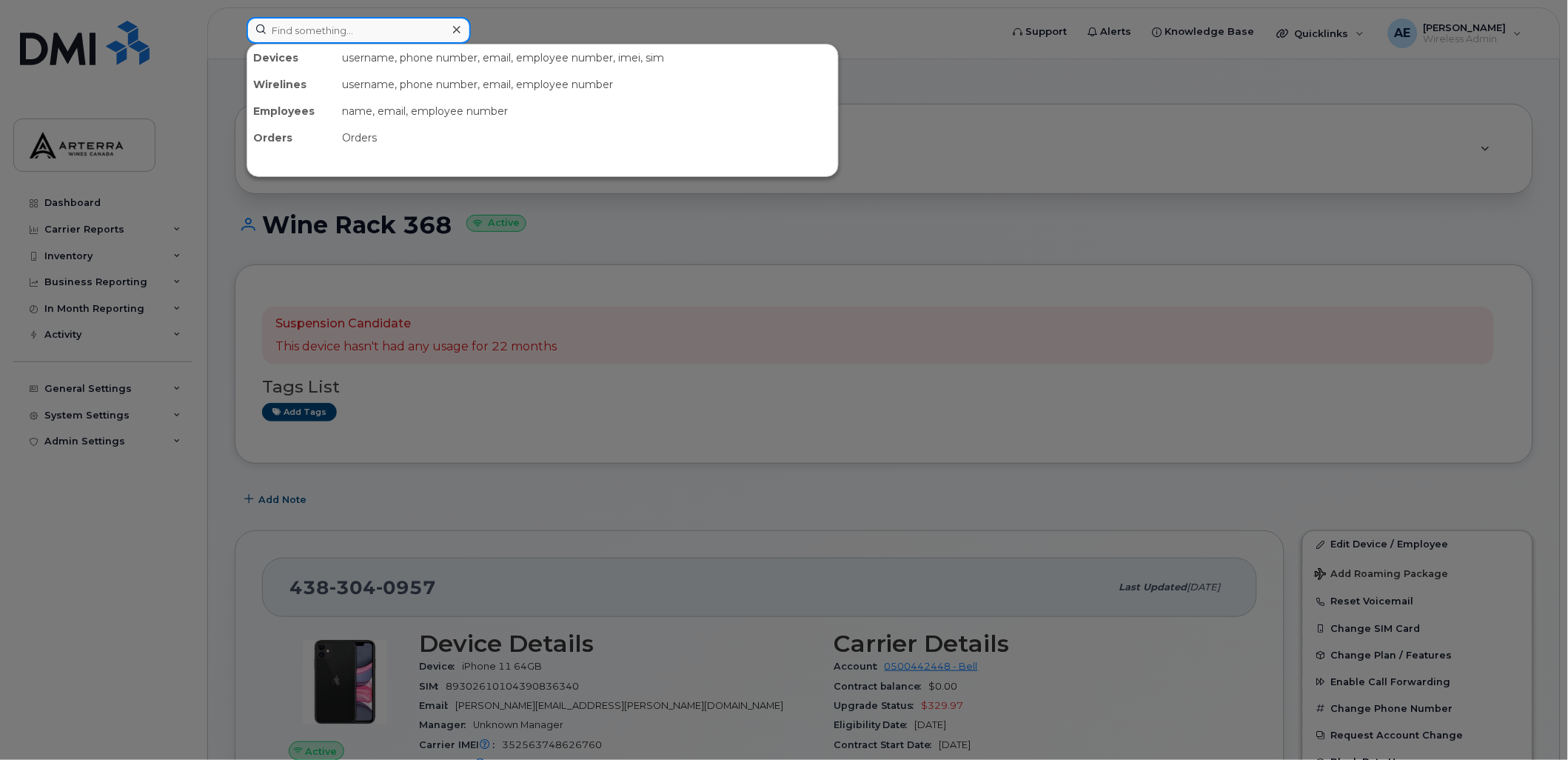
click at [374, 35] on input at bounding box center [358, 30] width 224 height 27
paste input "9053513978"
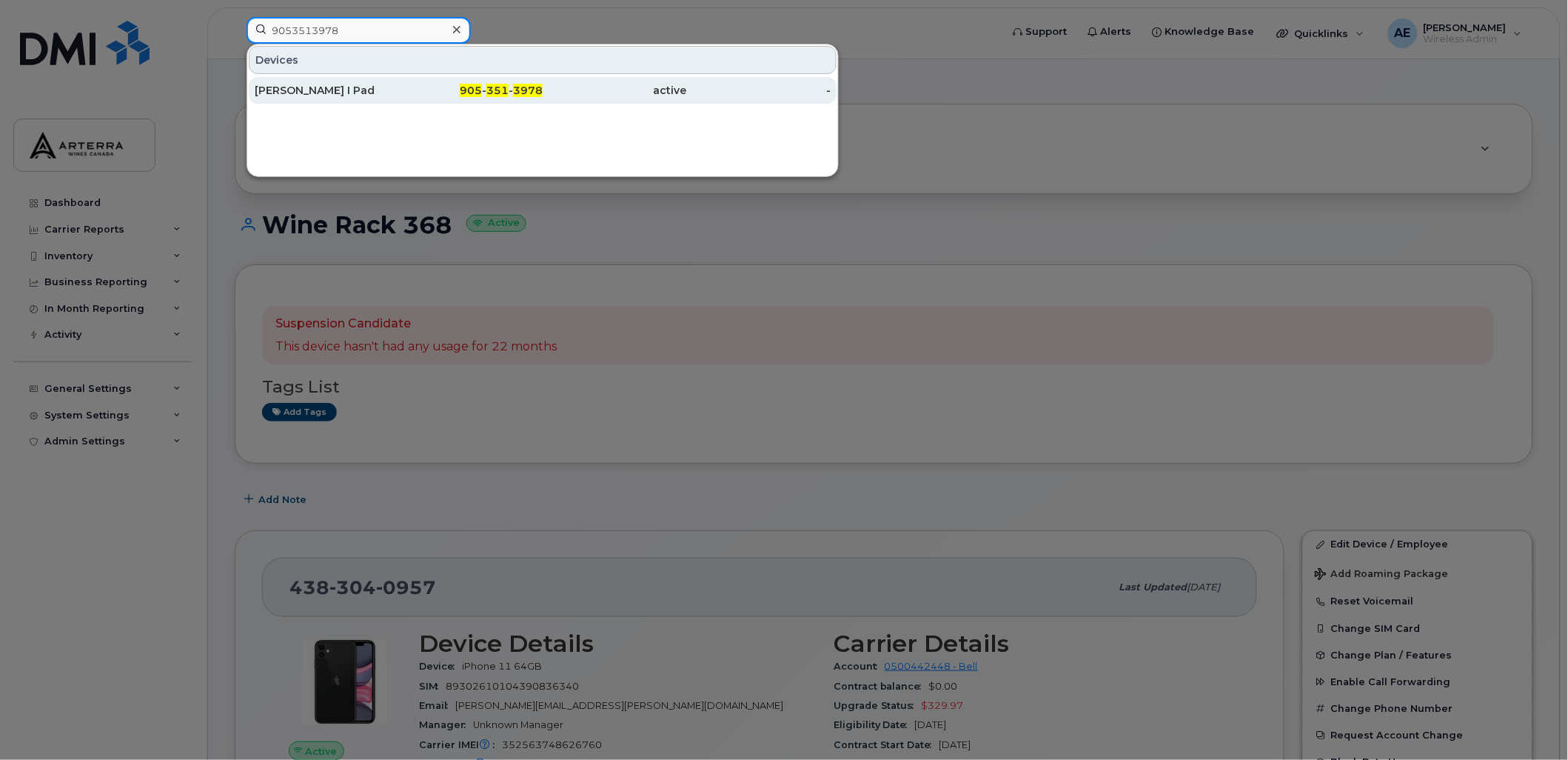
type input "9053513978"
click at [346, 85] on div "[PERSON_NAME] I Pad" at bounding box center [327, 90] width 144 height 15
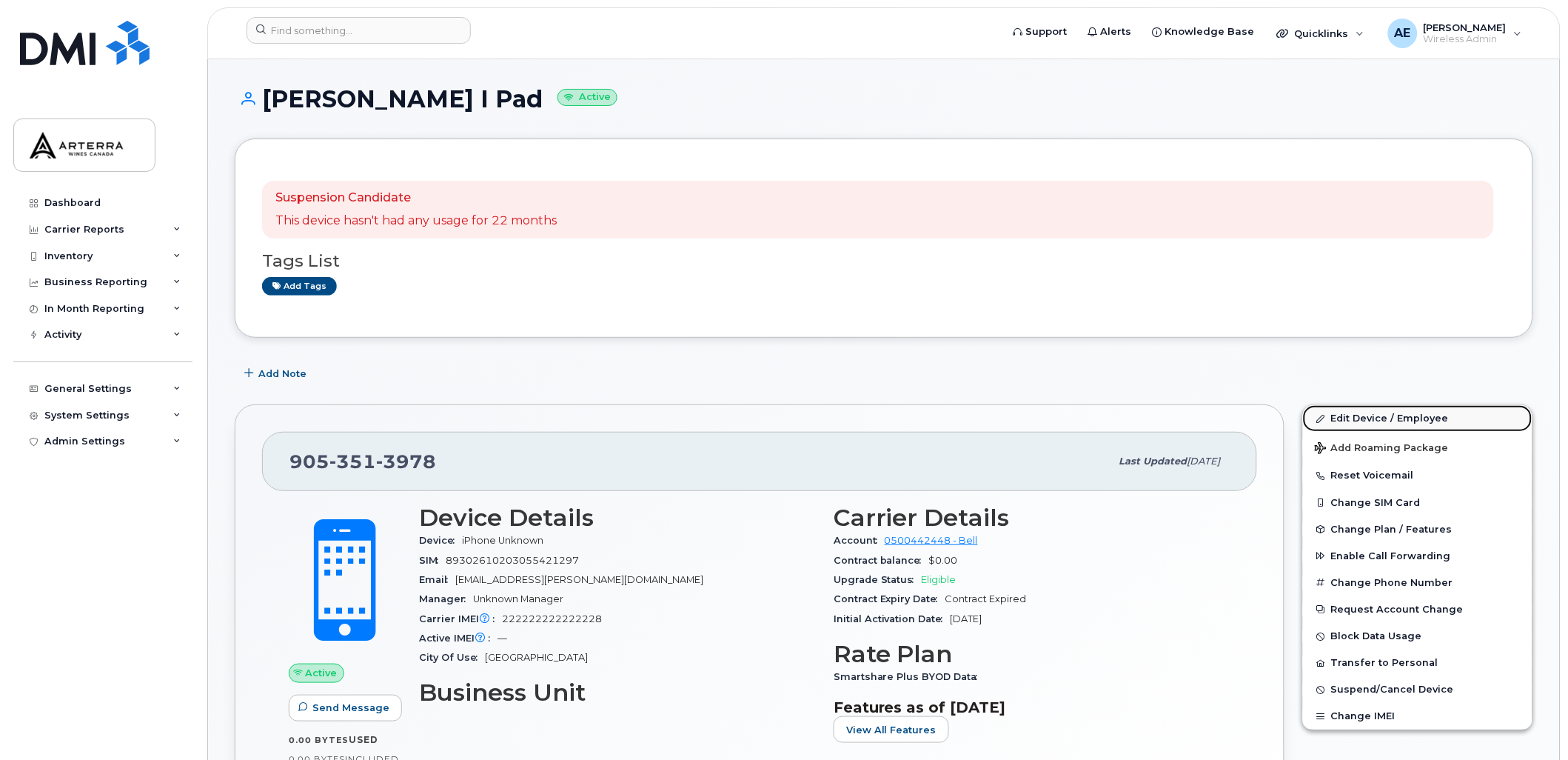
click at [1349, 414] on link "Edit Device / Employee" at bounding box center [1417, 418] width 230 height 27
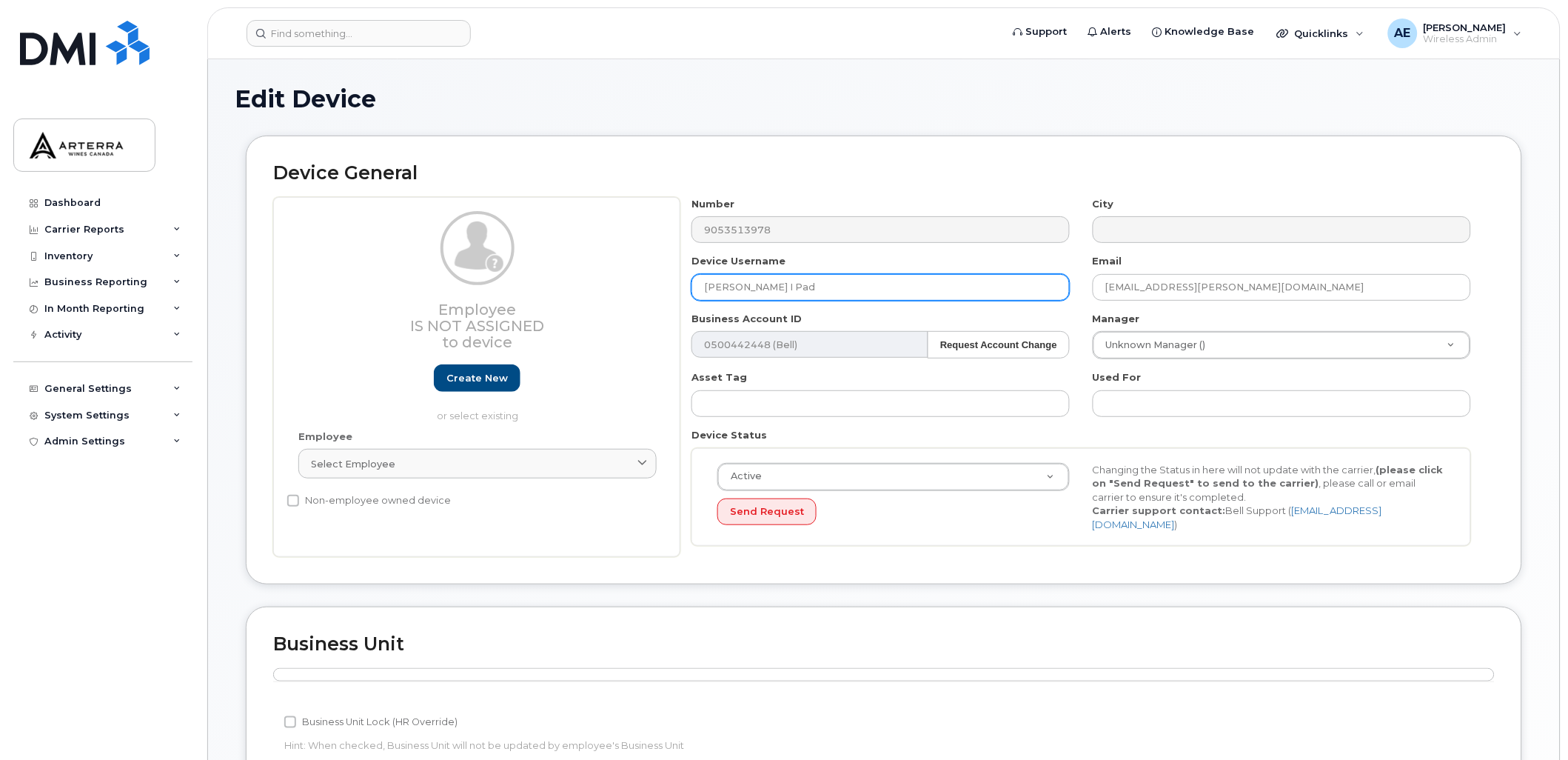
click at [865, 289] on input "[PERSON_NAME] I Pad" at bounding box center [881, 287] width 379 height 27
click at [861, 282] on input "[PERSON_NAME] I Pad" at bounding box center [881, 287] width 379 height 27
drag, startPoint x: 817, startPoint y: 280, endPoint x: 687, endPoint y: 286, distance: 130.1
click at [687, 286] on div "Device Username Aussie Jiwani I Pad" at bounding box center [881, 278] width 401 height 47
type input "Wine Rack 368"
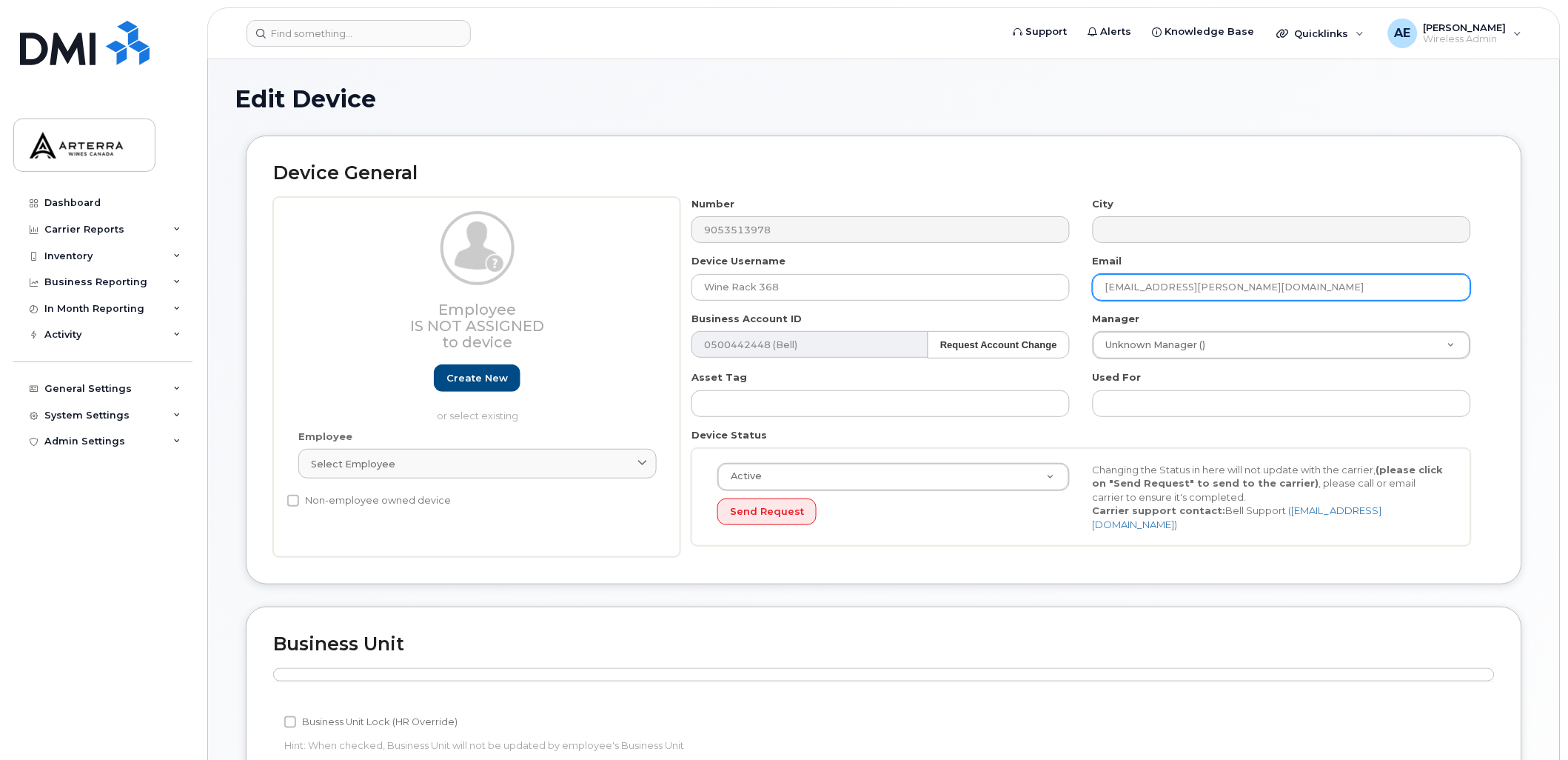
drag, startPoint x: 1275, startPoint y: 283, endPoint x: 1086, endPoint y: 275, distance: 189.2
click at [1086, 275] on div "Email aussie.jiwani@arterracanada.com" at bounding box center [1282, 278] width 401 height 47
type input "[PERSON_NAME][EMAIL_ADDRESS][PERSON_NAME][DOMAIN_NAME]"
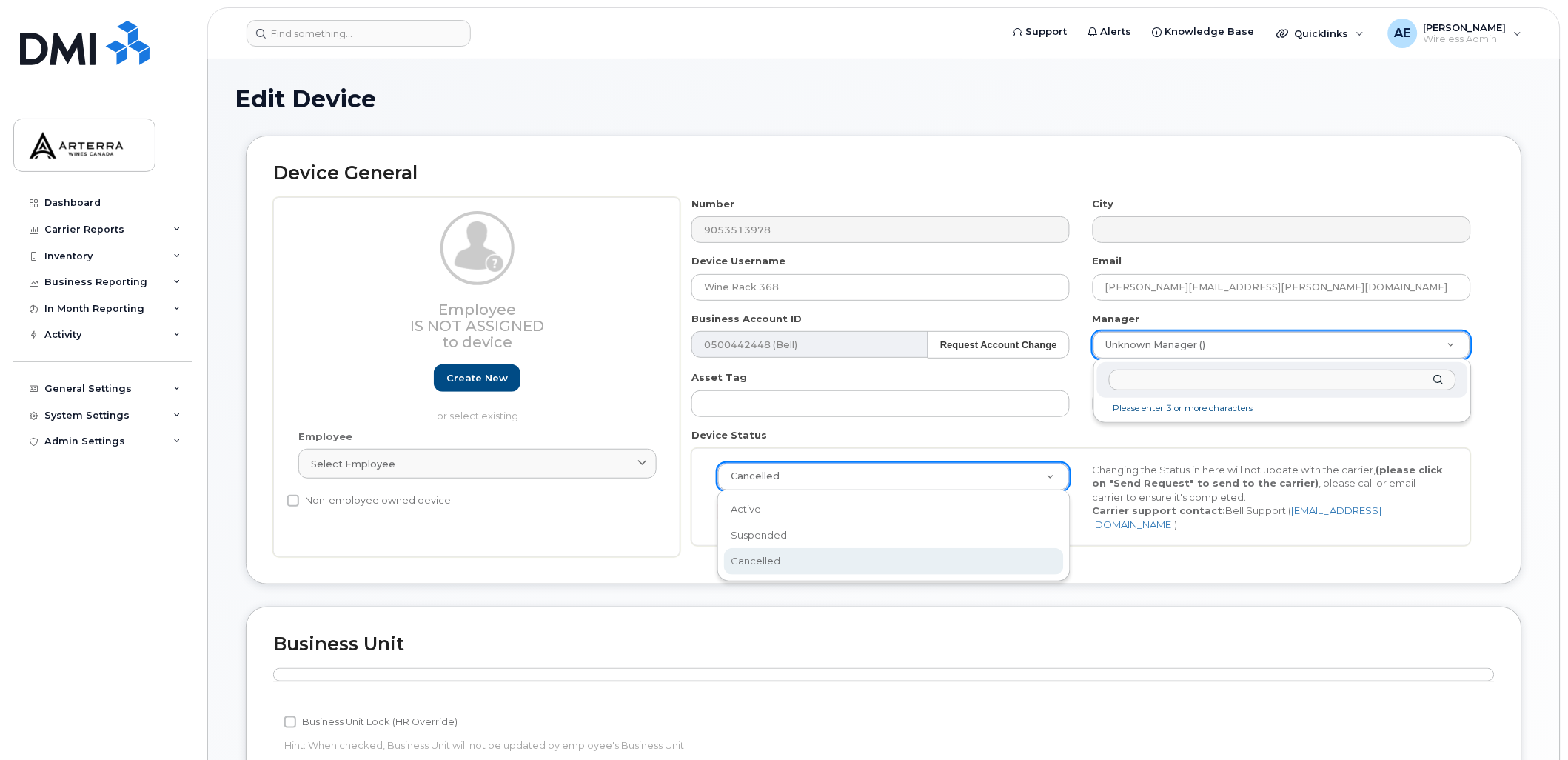
scroll to position [0, 4]
select select "active"
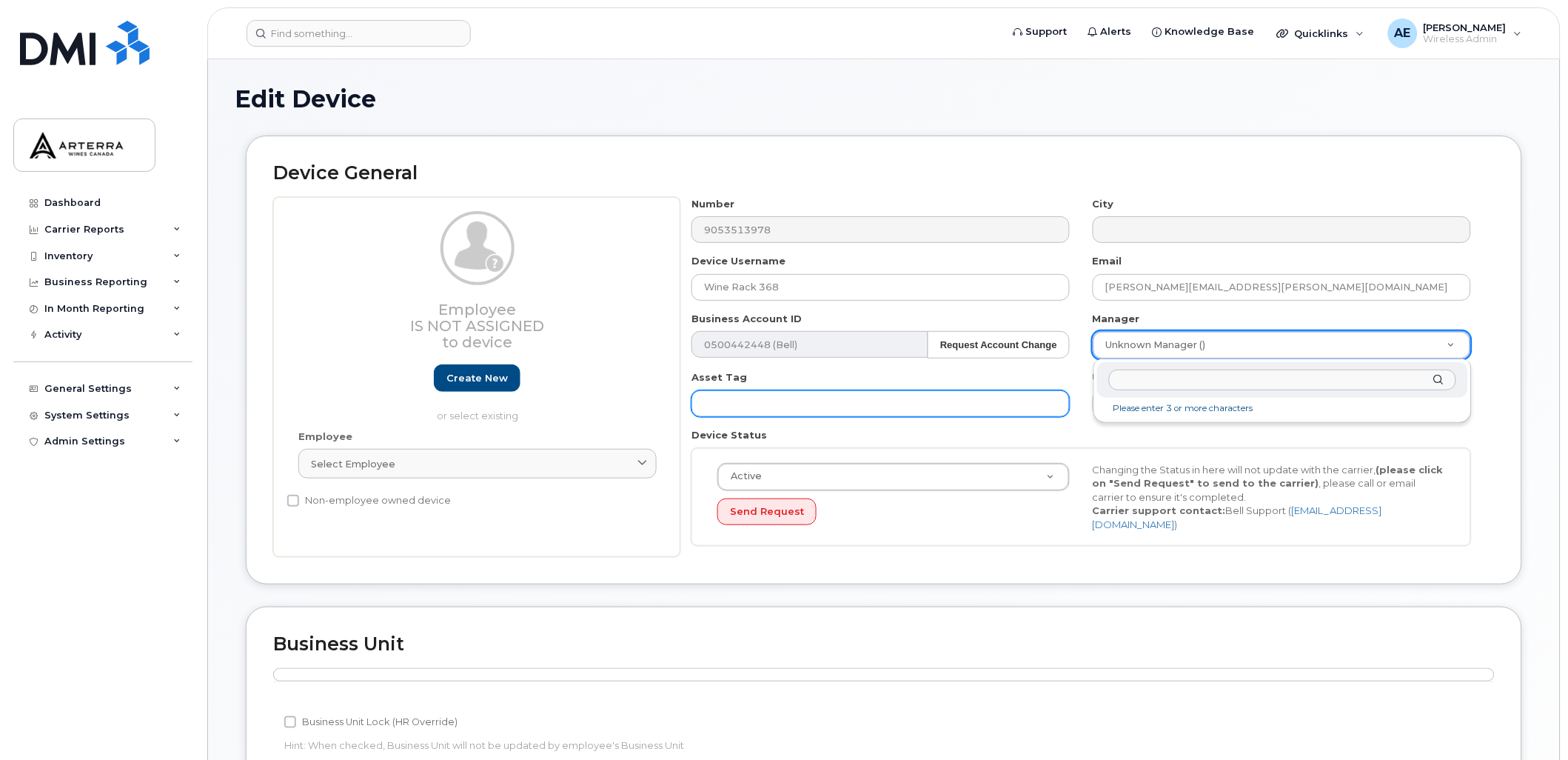
click at [815, 403] on input "text" at bounding box center [881, 403] width 379 height 27
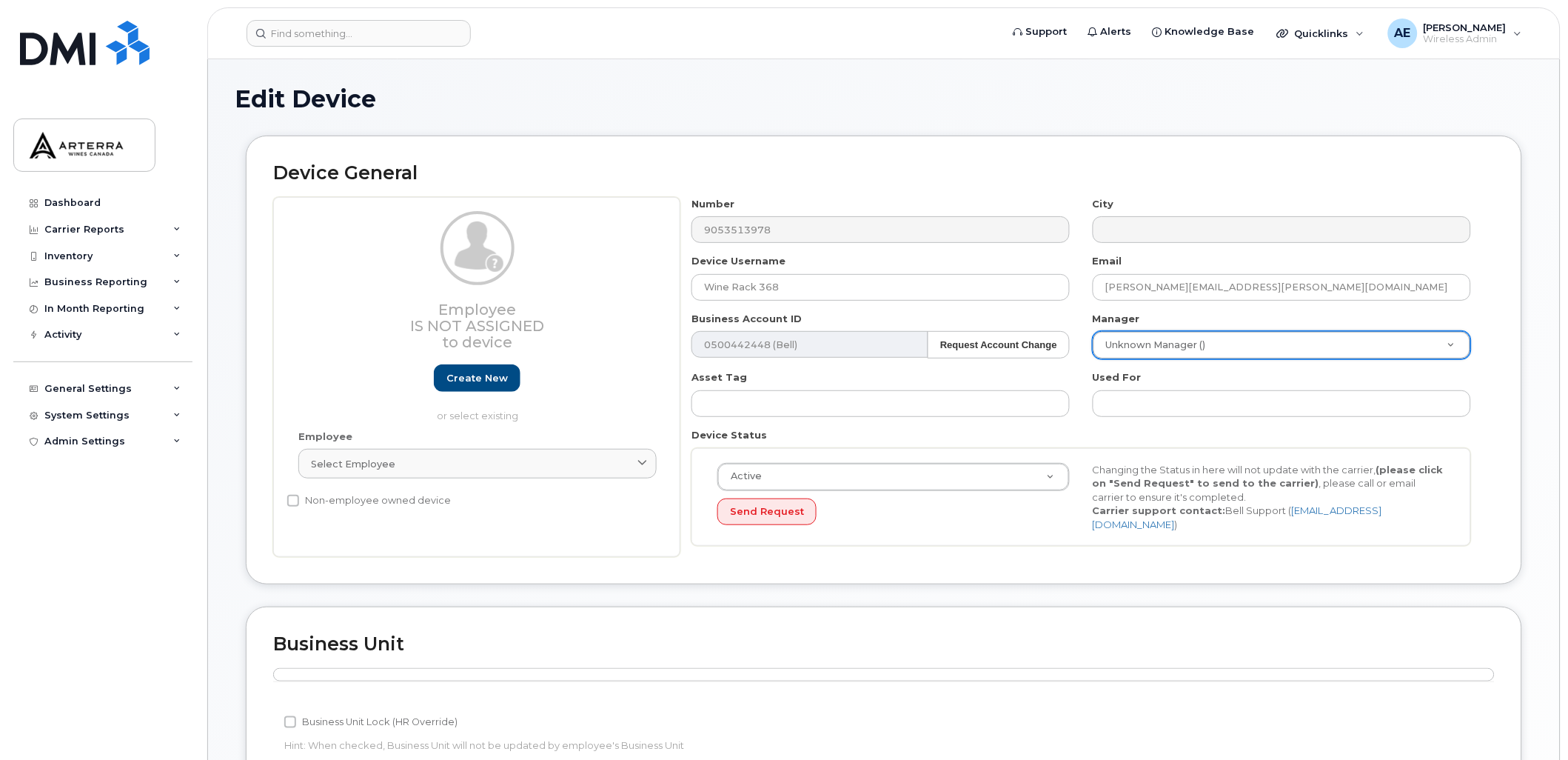
click at [995, 620] on div "Business Unit Accounting Categories Rules Business Unit Lock (HR Override) Hint…" at bounding box center [883, 702] width 1277 height 191
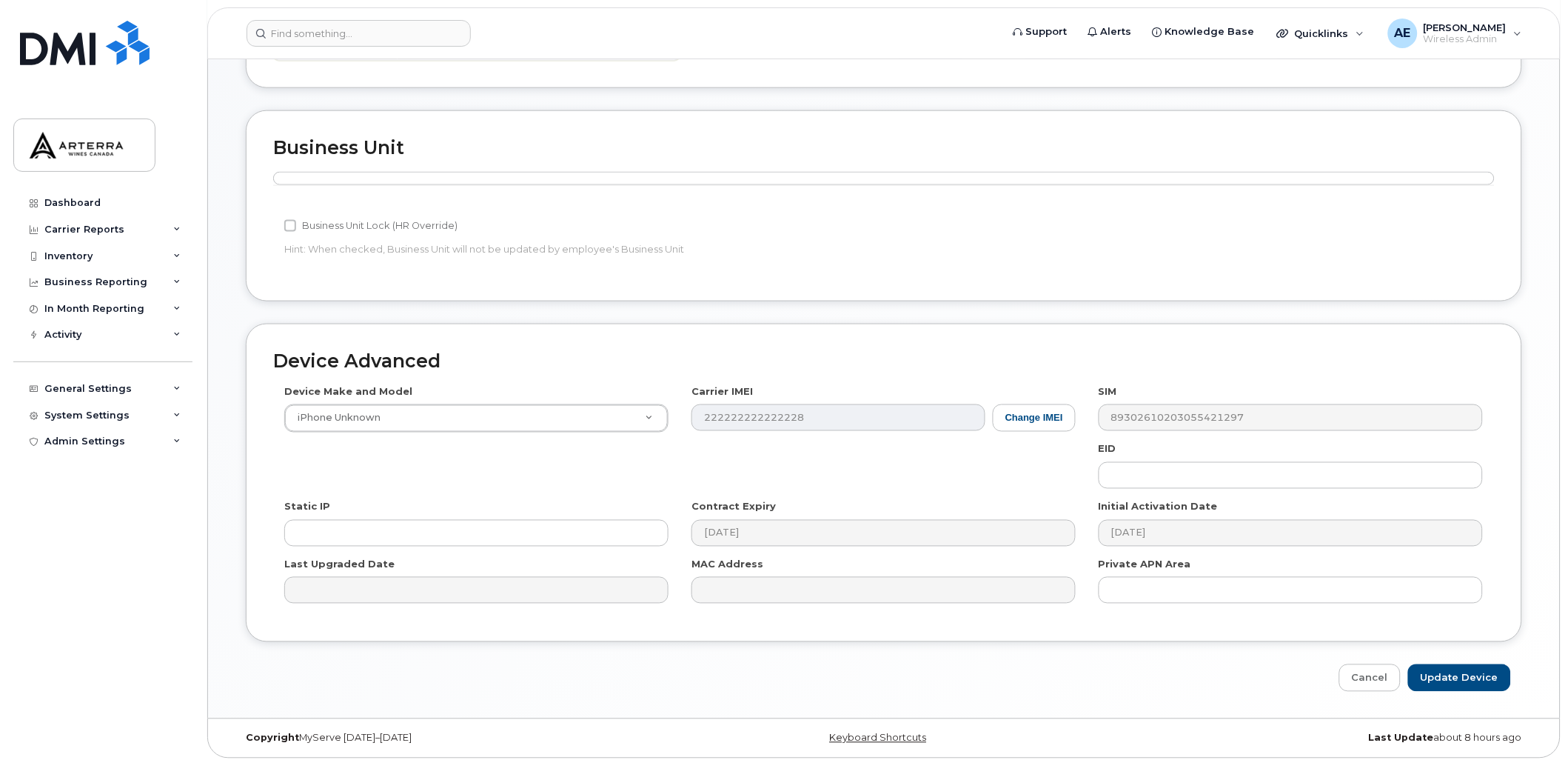
scroll to position [497, 0]
click at [1445, 672] on input "Update Device" at bounding box center [1459, 676] width 103 height 27
type input "Saving..."
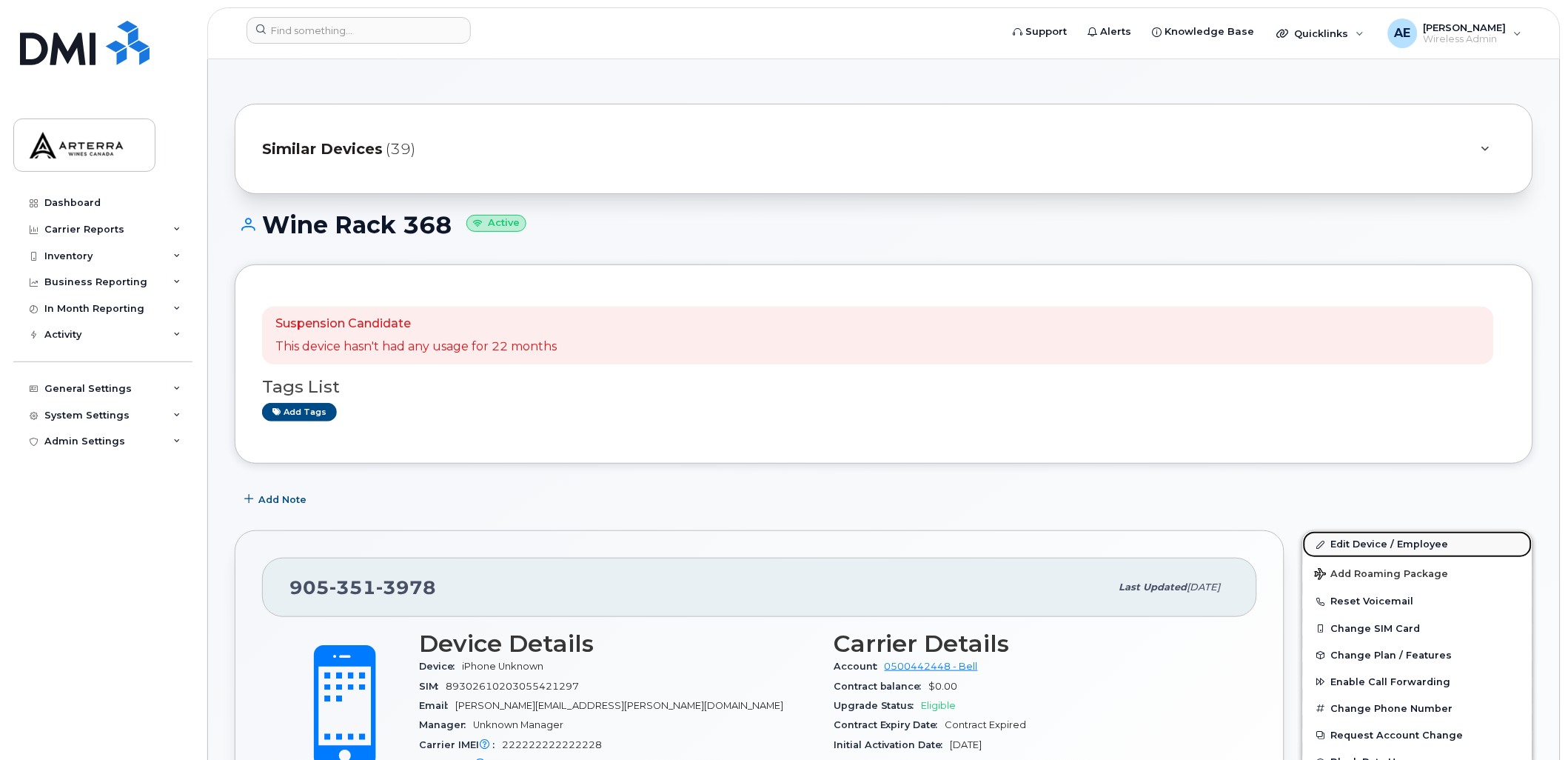
click at [1424, 538] on link "Edit Device / Employee" at bounding box center [1417, 544] width 230 height 27
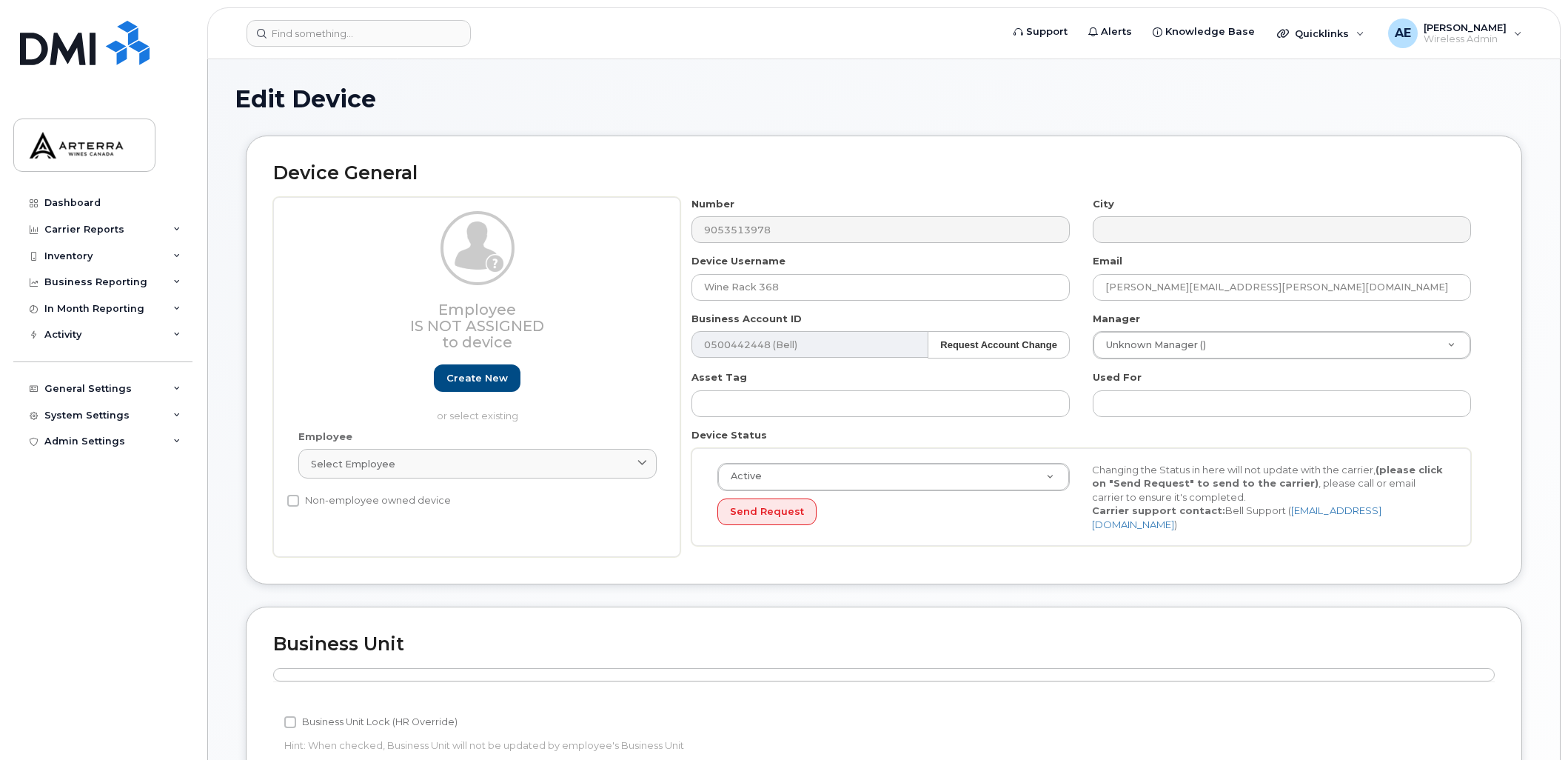
scroll to position [497, 0]
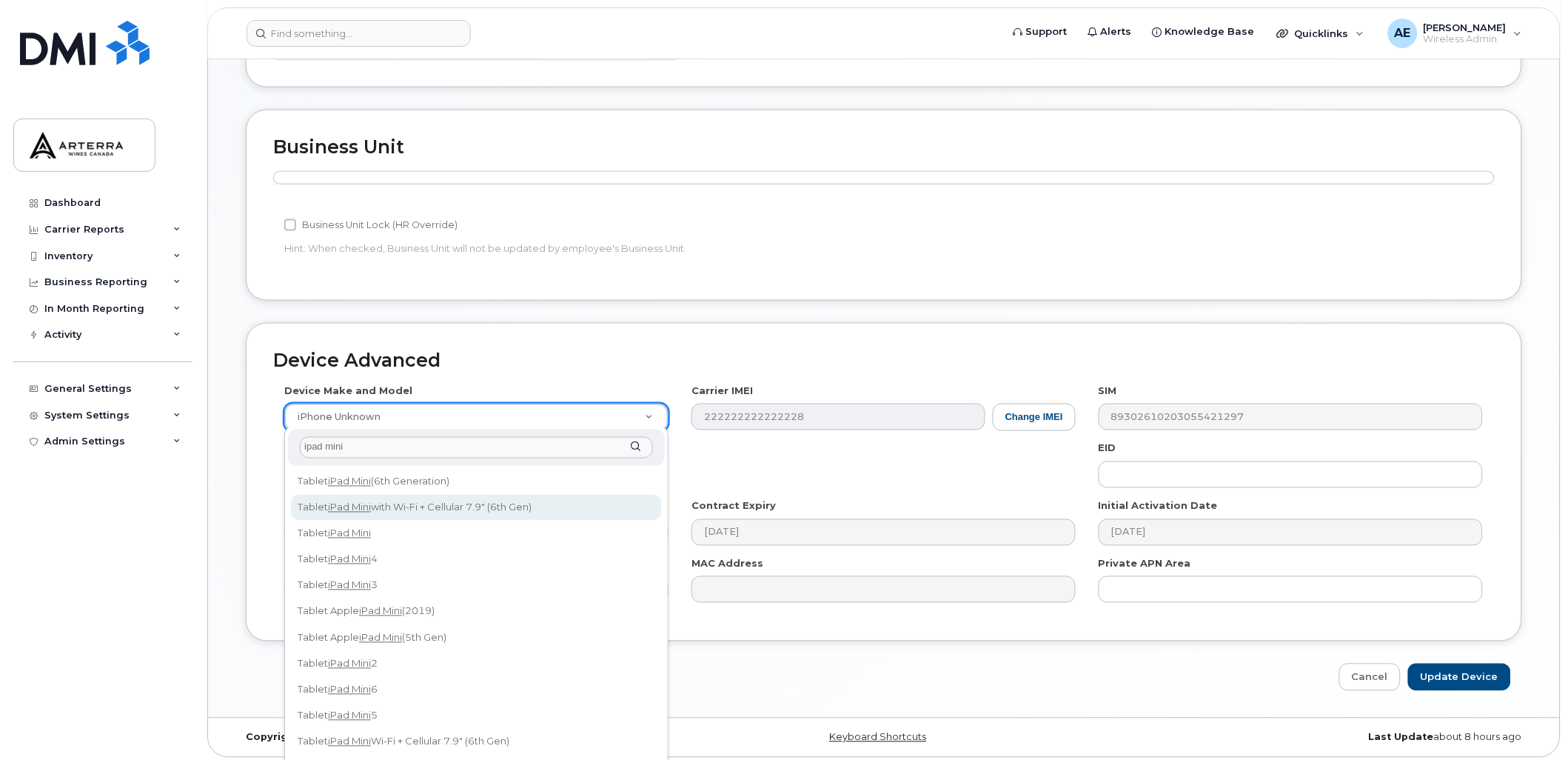
type input "ipad mini"
select select "3047"
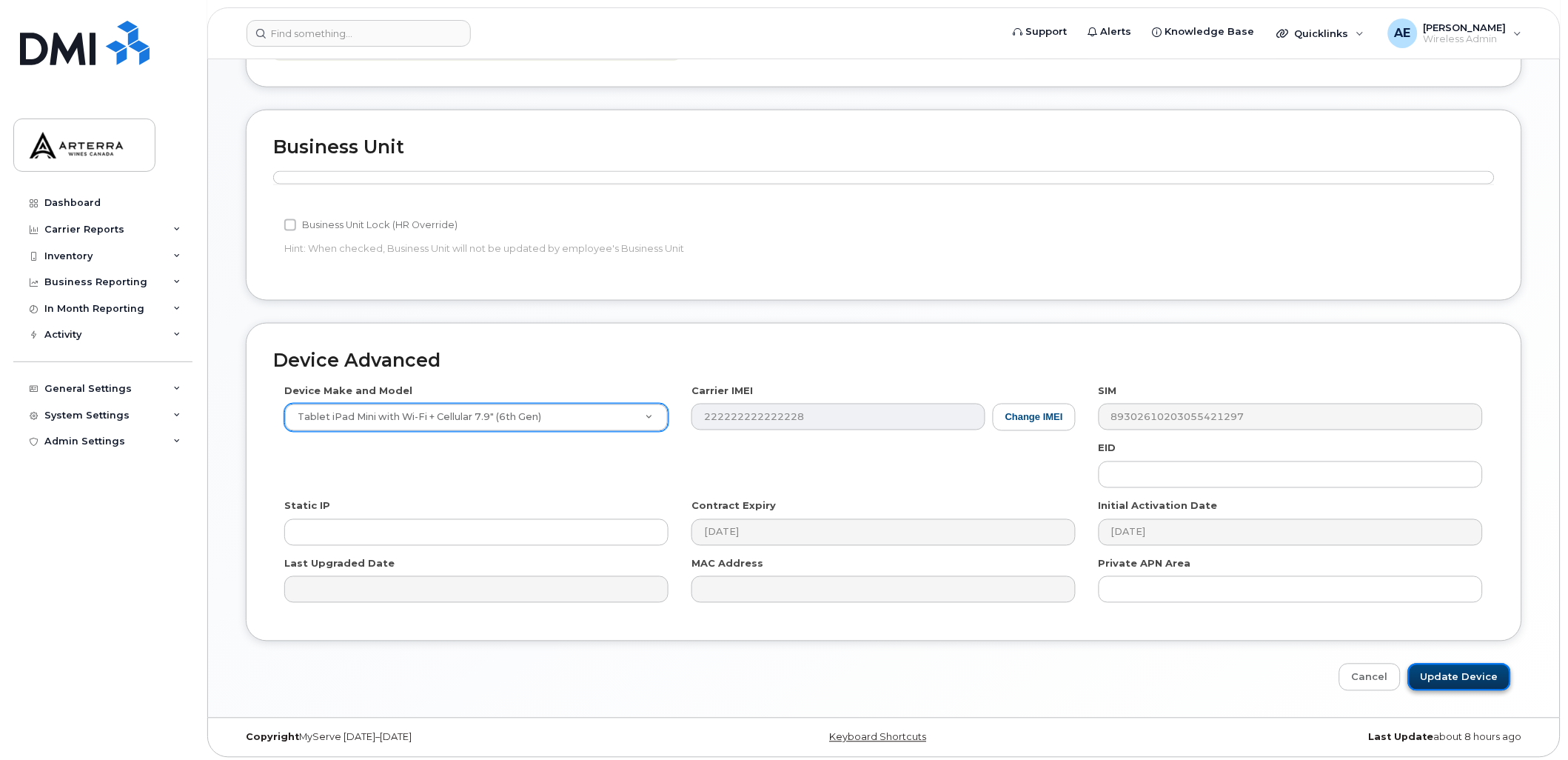
click at [1451, 676] on input "Update Device" at bounding box center [1459, 676] width 103 height 27
type input "Saving..."
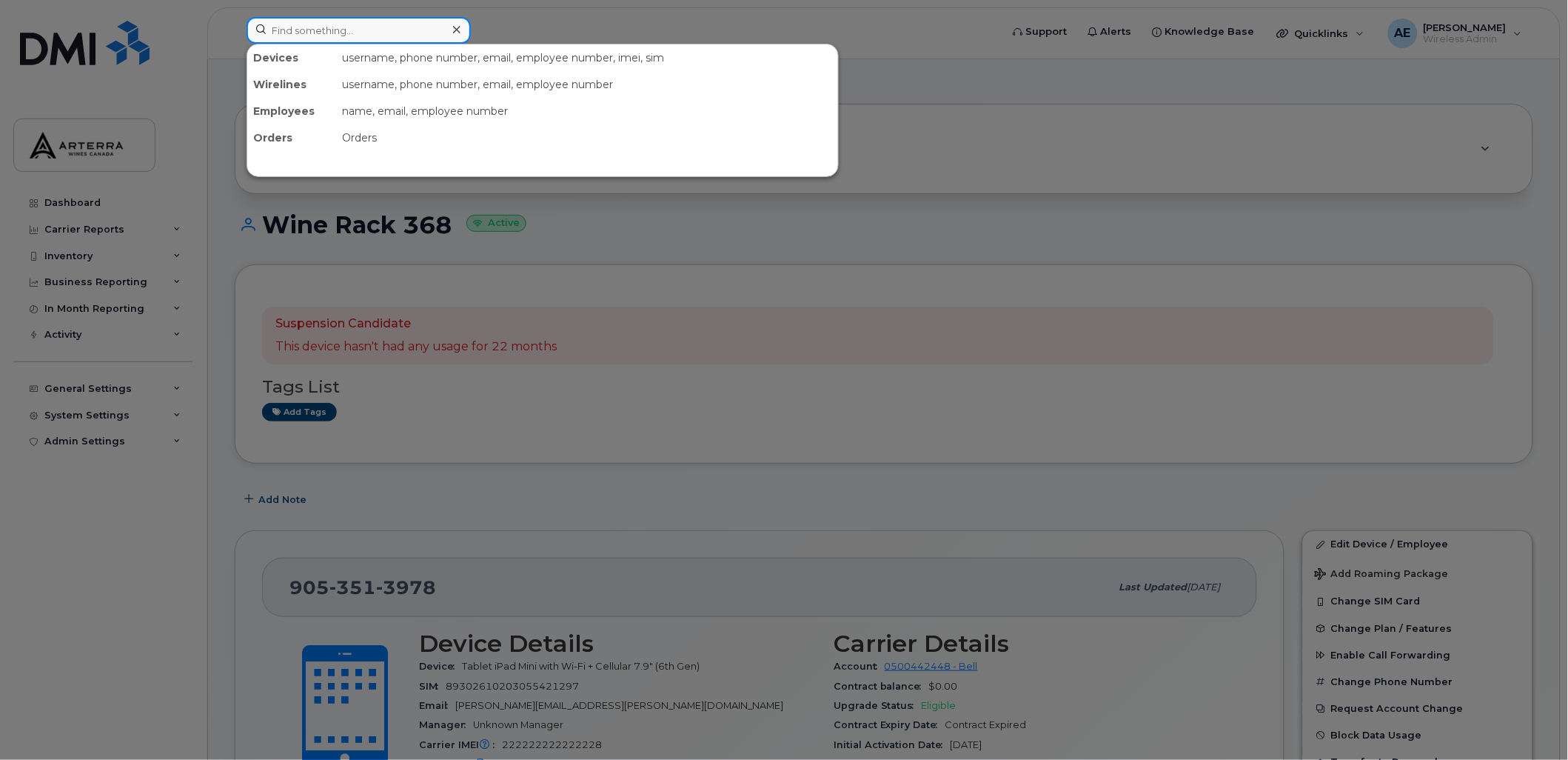
paste input "5142607783"
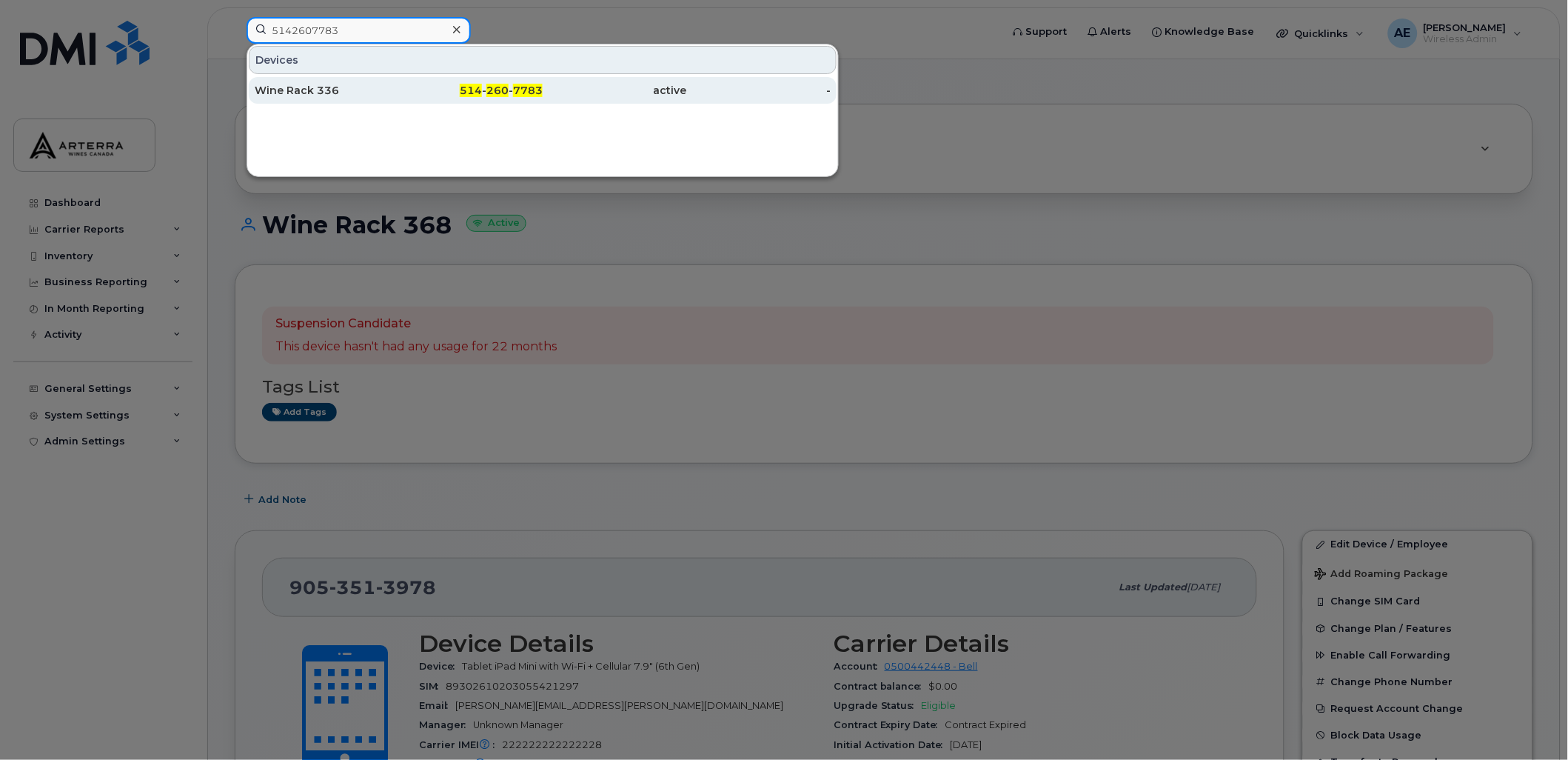
type input "5142607783"
click at [311, 90] on div "Wine Rack 336" at bounding box center [327, 90] width 144 height 15
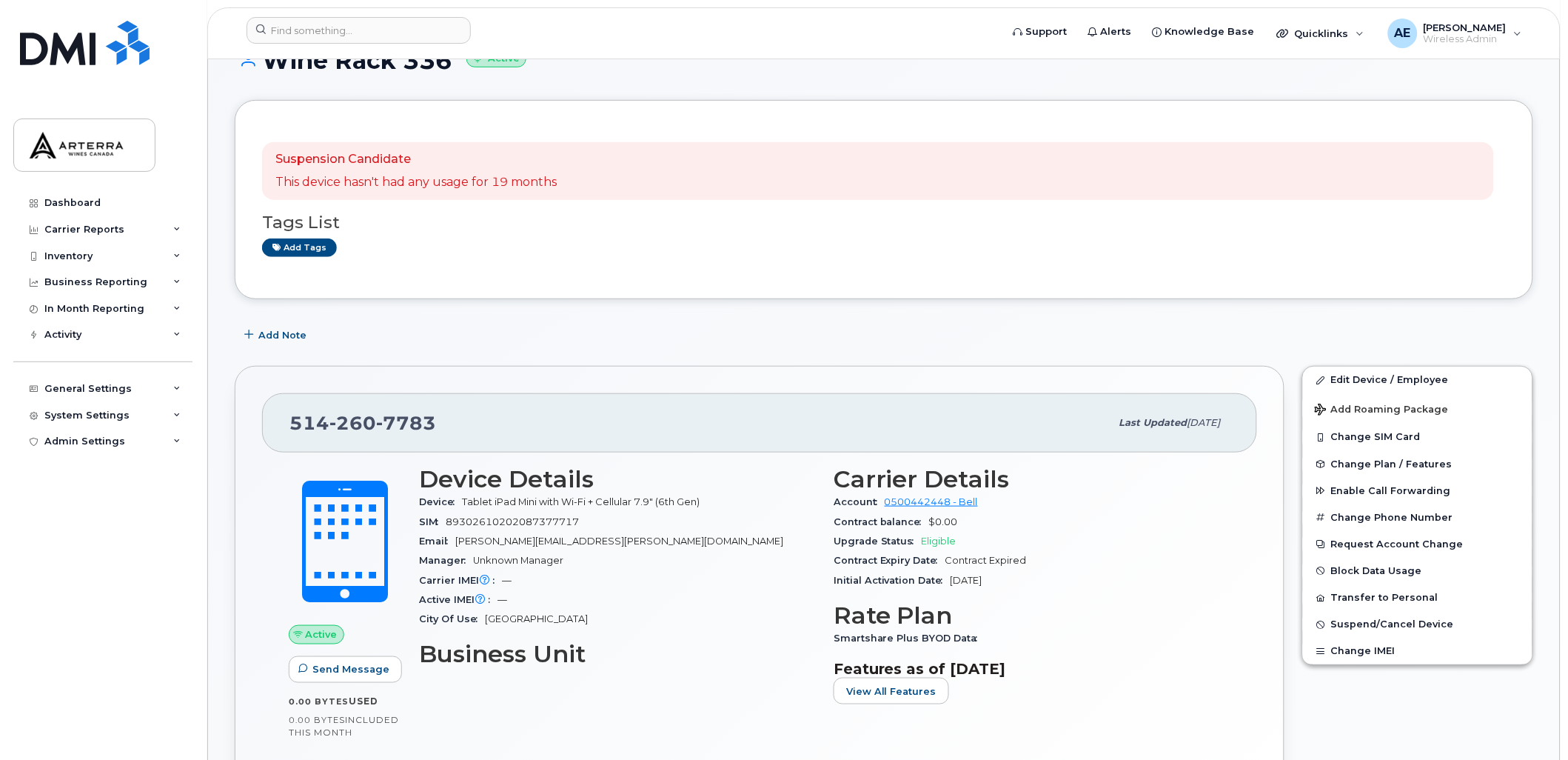
scroll to position [290, 0]
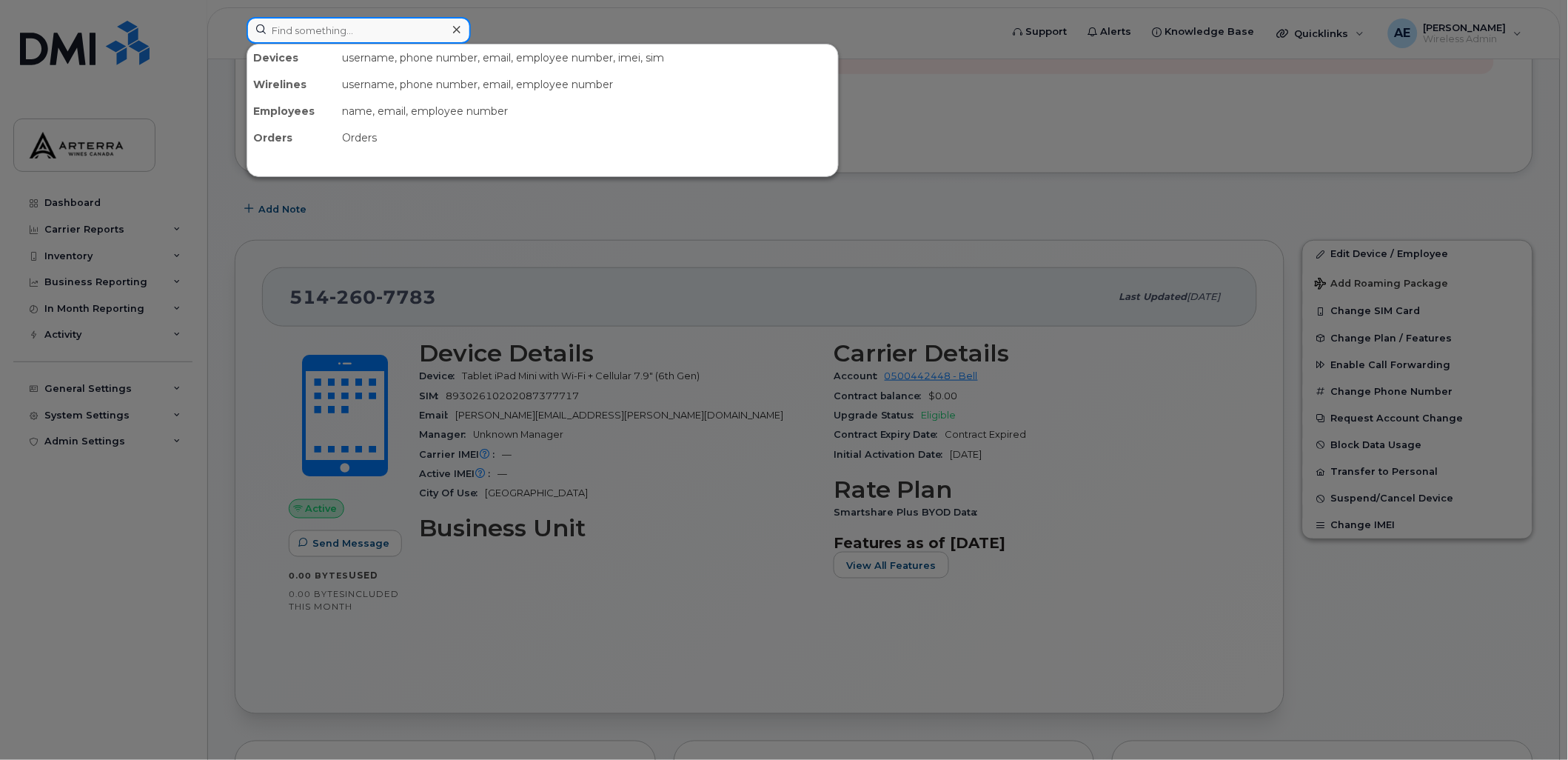
paste input "4383040957"
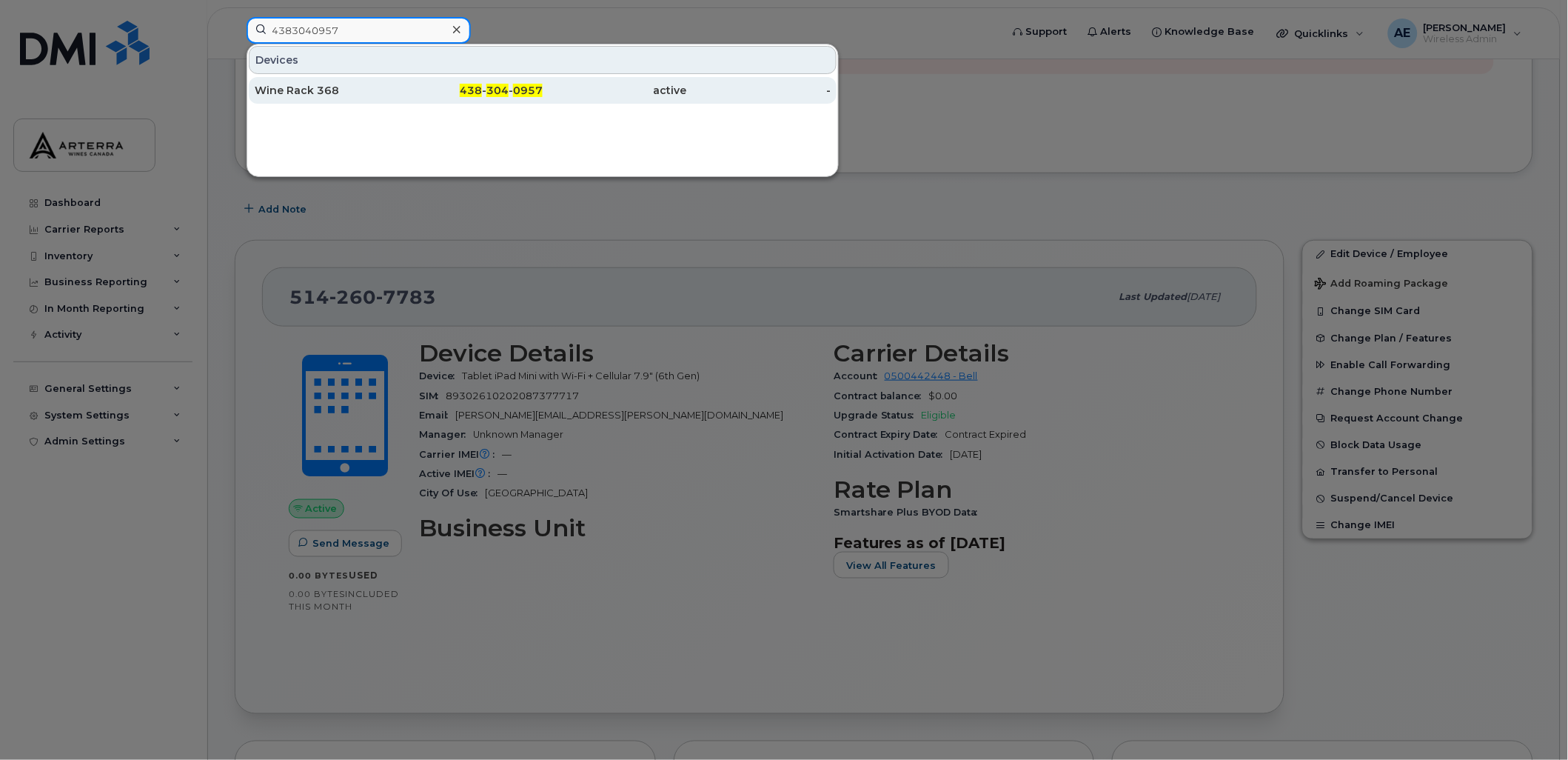
type input "4383040957"
click at [312, 86] on div "Wine Rack 368" at bounding box center [327, 90] width 144 height 15
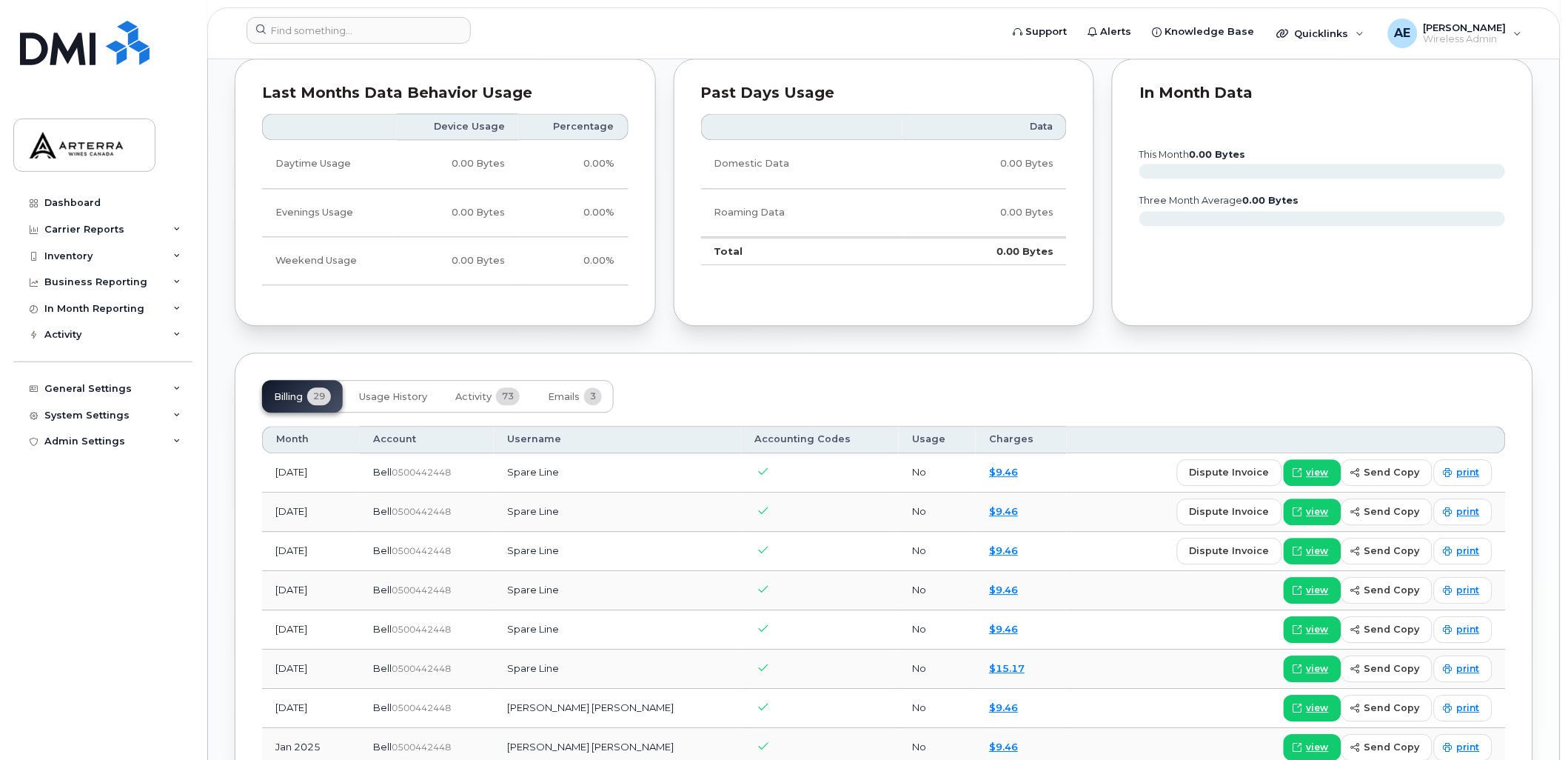
scroll to position [987, 0]
